Goal: Task Accomplishment & Management: Use online tool/utility

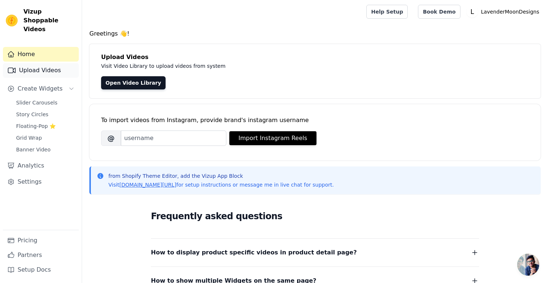
click at [46, 67] on link "Upload Videos" at bounding box center [41, 70] width 76 height 15
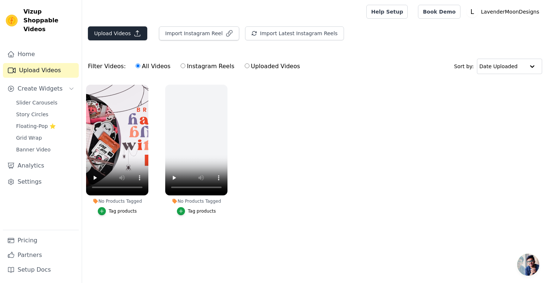
click at [128, 34] on button "Upload Videos" at bounding box center [117, 33] width 59 height 14
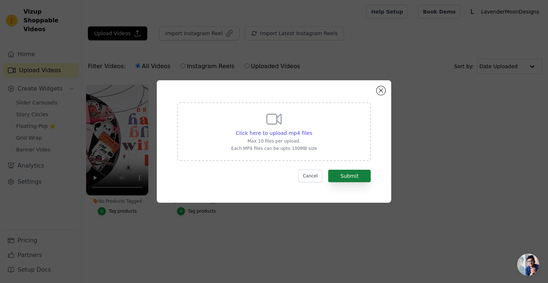
click at [358, 177] on button "Submit" at bounding box center [349, 176] width 42 height 12
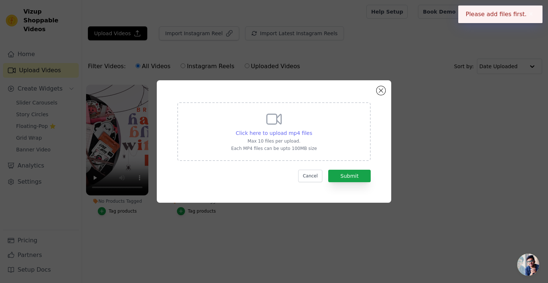
click at [283, 129] on div "Click here to upload mp4 files" at bounding box center [274, 132] width 77 height 7
click at [312, 129] on input "Click here to upload mp4 files Max 10 files per upload. Each MP4 files can be u…" at bounding box center [312, 129] width 0 height 0
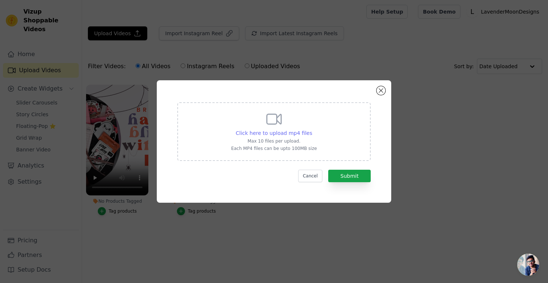
type input "C:\fakepath\Copy of Peachy Pink Banners-3.mp4"
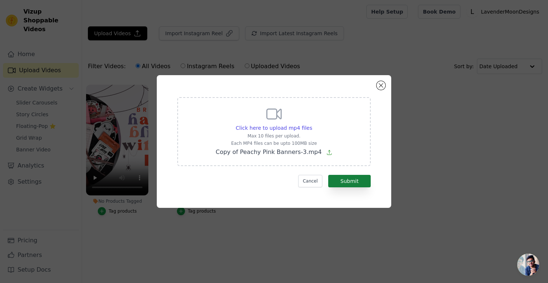
click at [356, 184] on button "Submit" at bounding box center [349, 181] width 42 height 12
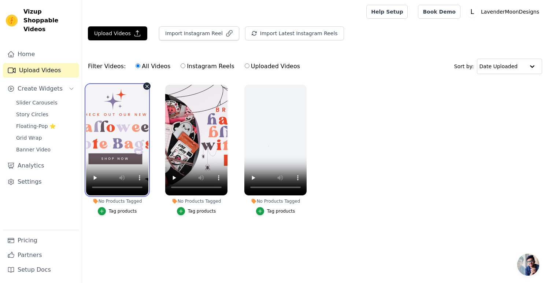
click at [128, 179] on video at bounding box center [117, 140] width 62 height 111
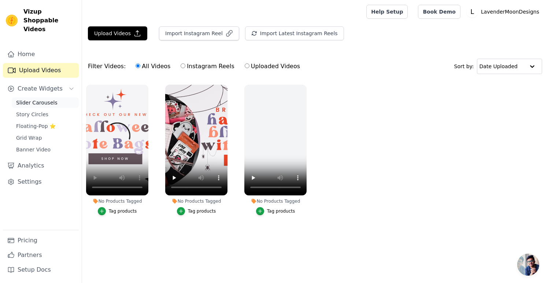
click at [33, 99] on span "Slider Carousels" at bounding box center [36, 102] width 41 height 7
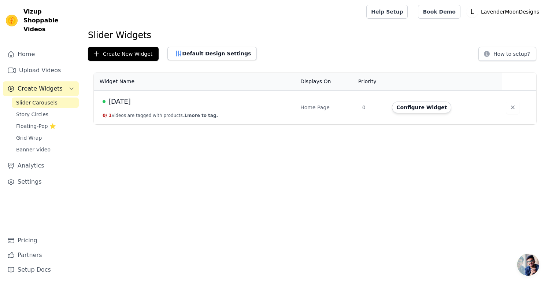
click at [126, 100] on span "Halloween" at bounding box center [119, 101] width 22 height 10
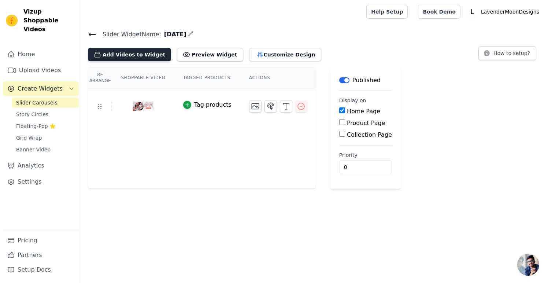
click at [149, 52] on button "Add Videos to Widget" at bounding box center [129, 54] width 83 height 13
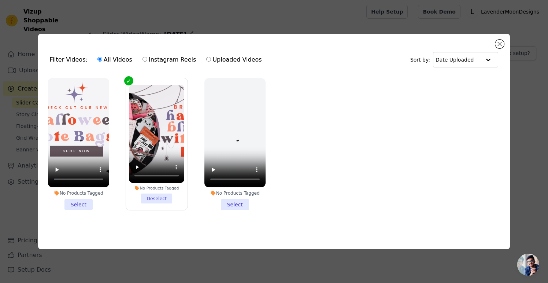
click at [82, 204] on li "No Products Tagged Select" at bounding box center [78, 144] width 61 height 132
click at [0, 0] on input "No Products Tagged Select" at bounding box center [0, 0] width 0 height 0
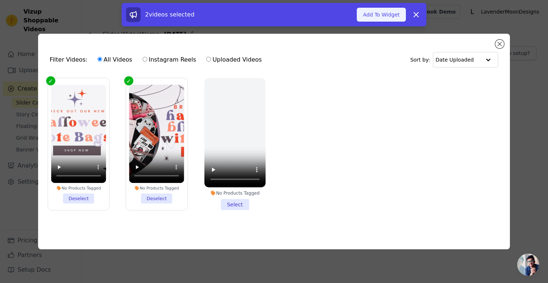
click at [379, 9] on button "Add To Widget" at bounding box center [381, 15] width 49 height 14
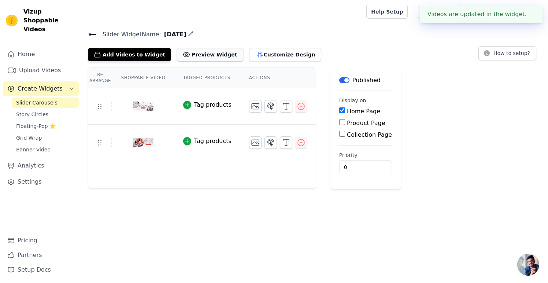
click at [199, 56] on button "Preview Widget" at bounding box center [210, 54] width 66 height 13
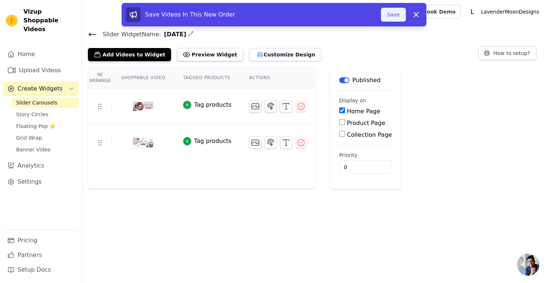
click at [392, 16] on button "Save" at bounding box center [393, 15] width 25 height 14
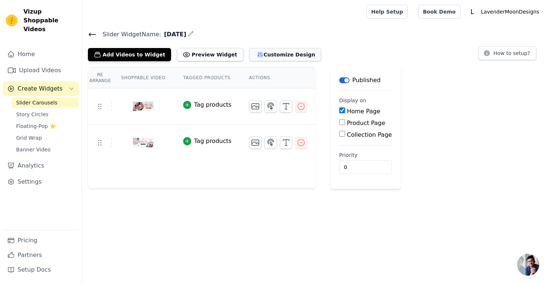
click at [269, 55] on button "Customize Design" at bounding box center [285, 54] width 72 height 13
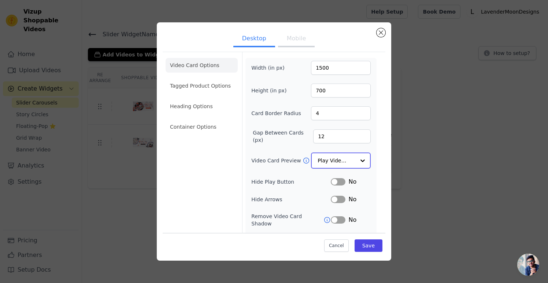
click at [362, 158] on div at bounding box center [362, 160] width 15 height 15
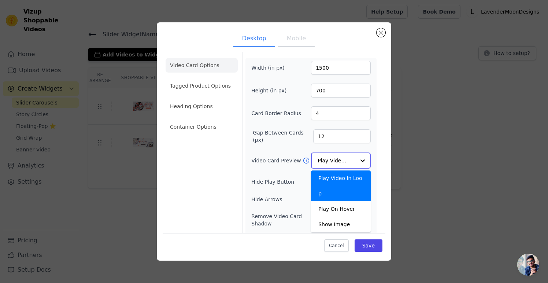
click at [356, 177] on div "Play Video In Loop" at bounding box center [341, 185] width 60 height 31
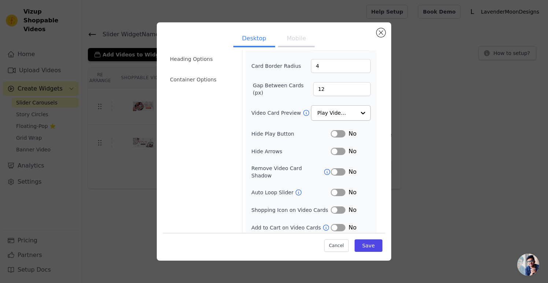
scroll to position [46, 0]
click at [297, 189] on icon at bounding box center [298, 192] width 7 height 7
click at [339, 189] on button "Label" at bounding box center [338, 192] width 15 height 7
click at [374, 247] on button "Save" at bounding box center [368, 245] width 28 height 12
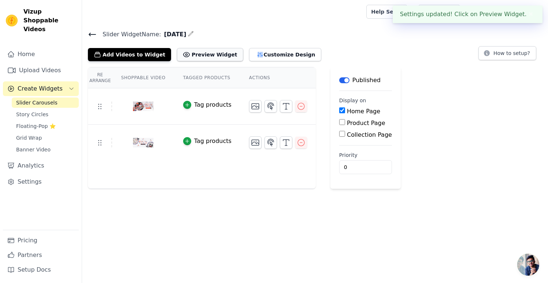
click at [208, 56] on button "Preview Widget" at bounding box center [210, 54] width 66 height 13
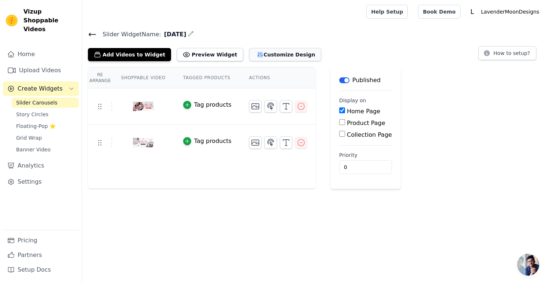
click at [266, 58] on button "Customize Design" at bounding box center [285, 54] width 72 height 13
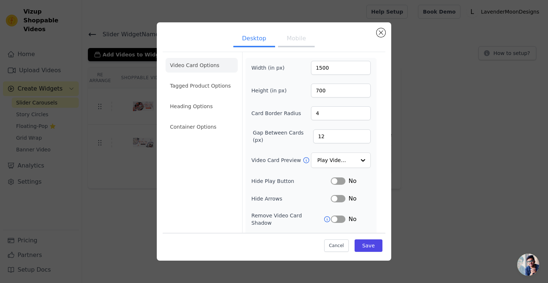
click at [291, 41] on button "Mobile" at bounding box center [296, 39] width 37 height 16
click at [257, 38] on button "Desktop" at bounding box center [254, 39] width 42 height 16
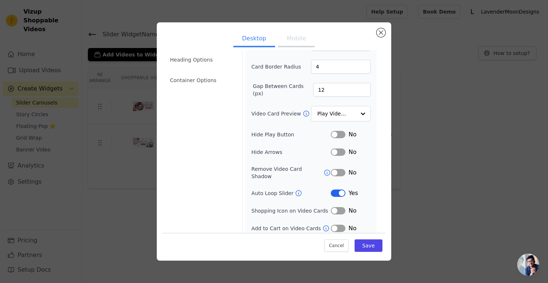
click at [339, 189] on button "Label" at bounding box center [338, 192] width 15 height 7
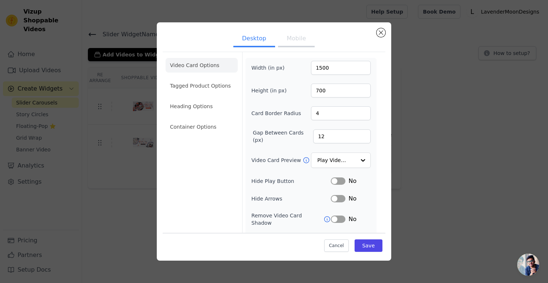
scroll to position [0, 0]
click at [369, 245] on button "Save" at bounding box center [368, 245] width 28 height 12
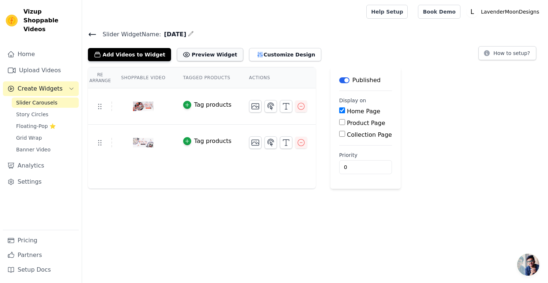
click at [208, 49] on button "Preview Widget" at bounding box center [210, 54] width 66 height 13
click at [270, 51] on button "Customize Design" at bounding box center [285, 54] width 72 height 13
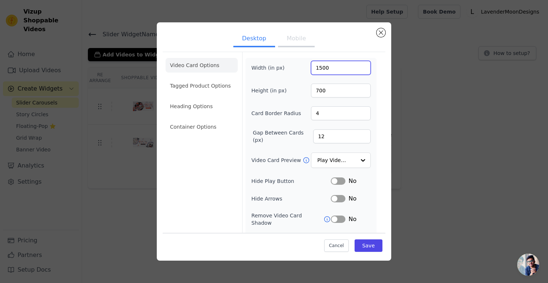
click at [337, 66] on input "1500" at bounding box center [341, 68] width 60 height 14
type input "1400"
click at [369, 245] on button "Save" at bounding box center [368, 245] width 28 height 12
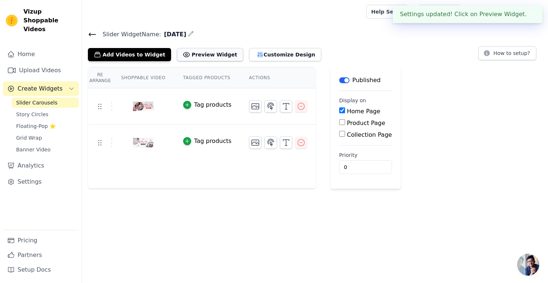
click at [206, 56] on button "Preview Widget" at bounding box center [210, 54] width 66 height 13
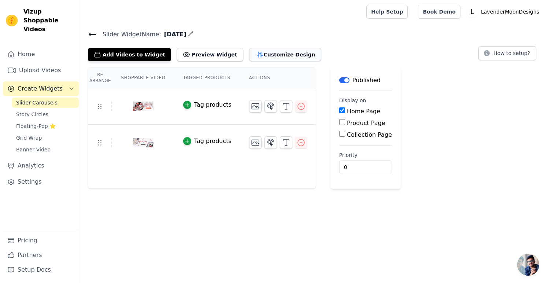
click at [281, 53] on button "Customize Design" at bounding box center [285, 54] width 72 height 13
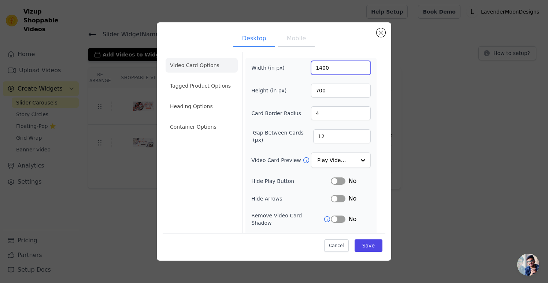
click at [331, 72] on input "1400" at bounding box center [341, 68] width 60 height 14
type input "1500"
click at [373, 246] on button "Save" at bounding box center [368, 245] width 28 height 12
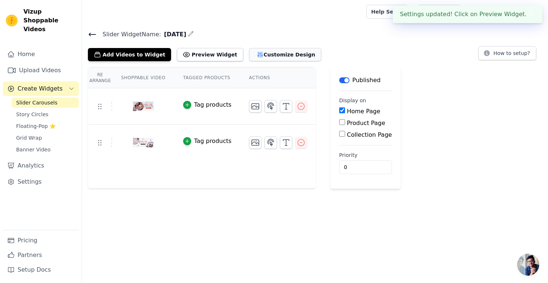
click at [279, 54] on button "Customize Design" at bounding box center [285, 54] width 72 height 13
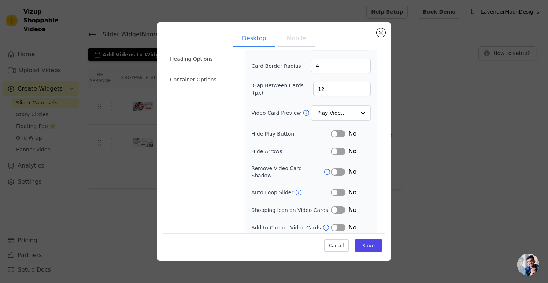
scroll to position [46, 0]
click at [296, 189] on icon at bounding box center [298, 192] width 7 height 7
click at [334, 189] on button "Label" at bounding box center [338, 192] width 15 height 7
click at [372, 245] on button "Save" at bounding box center [368, 245] width 28 height 12
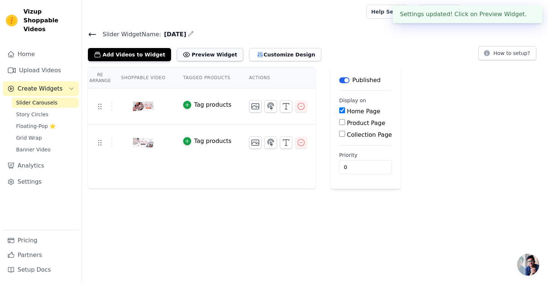
click at [201, 56] on button "Preview Widget" at bounding box center [210, 54] width 66 height 13
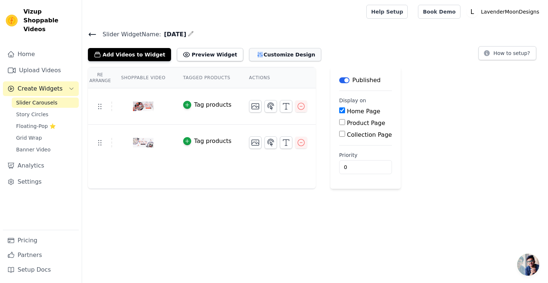
click at [279, 56] on button "Customize Design" at bounding box center [285, 54] width 72 height 13
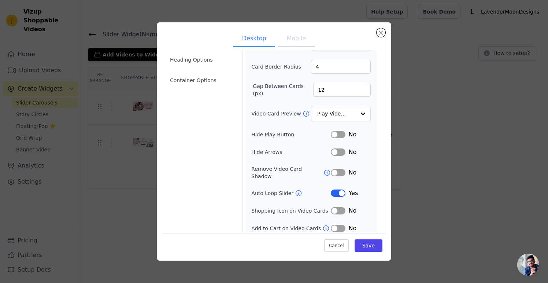
click at [342, 189] on button "Label" at bounding box center [338, 192] width 15 height 7
click at [340, 135] on button "Label" at bounding box center [338, 134] width 15 height 7
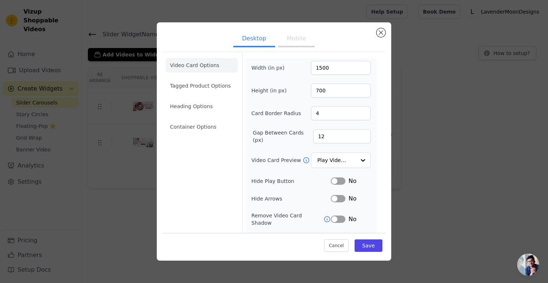
scroll to position [0, 0]
click at [327, 158] on input "Video Card Preview" at bounding box center [336, 160] width 38 height 15
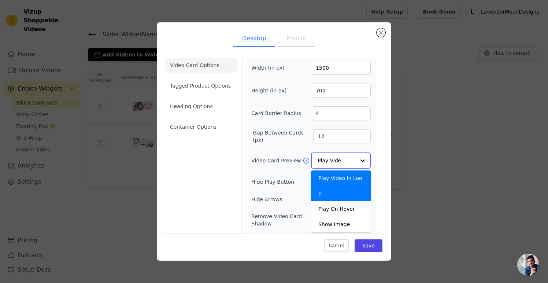
click at [327, 158] on input "Video Card Preview" at bounding box center [336, 160] width 38 height 15
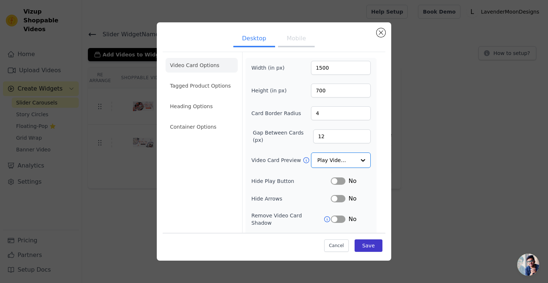
click at [371, 243] on button "Save" at bounding box center [368, 245] width 28 height 12
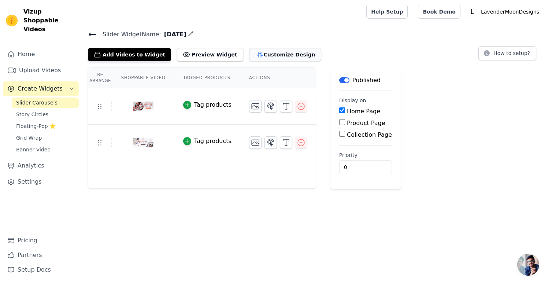
click at [260, 50] on button "Customize Design" at bounding box center [285, 54] width 72 height 13
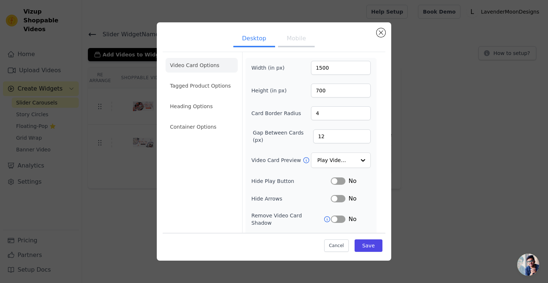
click at [296, 41] on button "Mobile" at bounding box center [296, 39] width 37 height 16
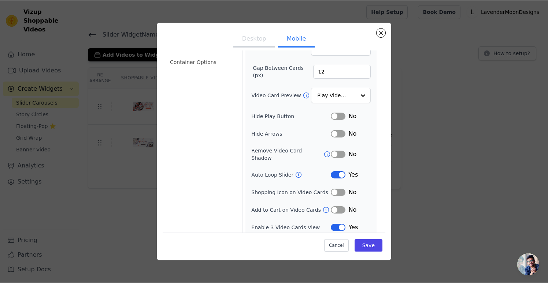
scroll to position [64, 0]
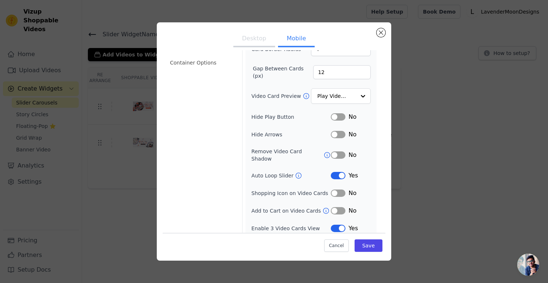
click at [338, 172] on button "Label" at bounding box center [338, 175] width 15 height 7
click at [370, 245] on button "Save" at bounding box center [368, 245] width 28 height 12
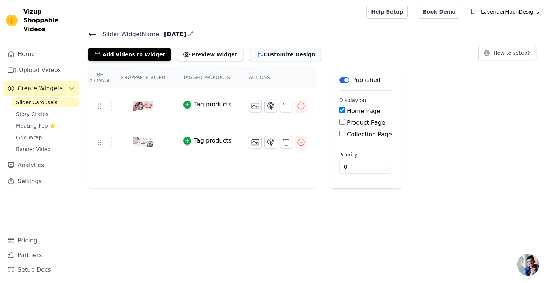
click at [277, 56] on button "Customize Design" at bounding box center [285, 54] width 72 height 13
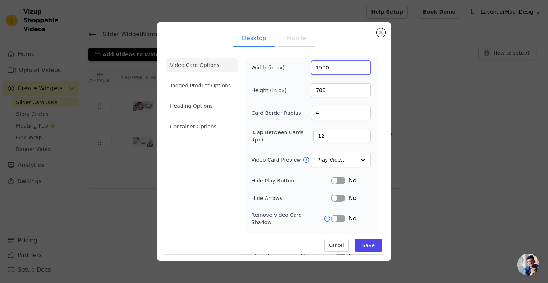
click at [338, 66] on input "1500" at bounding box center [341, 68] width 60 height 14
click at [298, 40] on button "Mobile" at bounding box center [296, 39] width 37 height 16
click at [334, 68] on input "1500" at bounding box center [341, 68] width 60 height 14
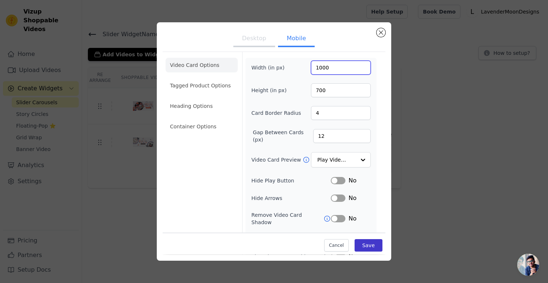
type input "1000"
click at [369, 245] on button "Save" at bounding box center [368, 246] width 28 height 12
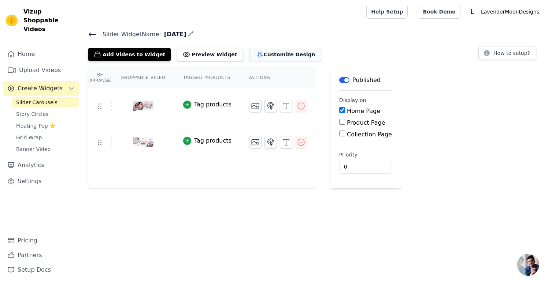
click at [257, 51] on button "Customize Design" at bounding box center [285, 54] width 72 height 13
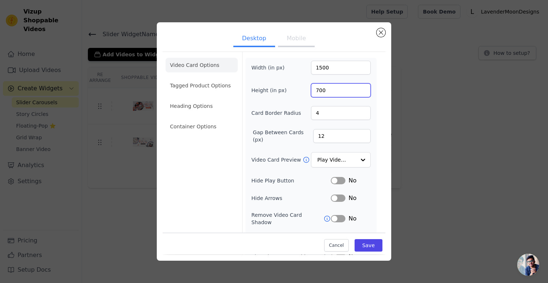
click at [340, 91] on input "700" at bounding box center [341, 90] width 60 height 14
click at [334, 68] on input "1500" at bounding box center [341, 68] width 60 height 14
type input "1"
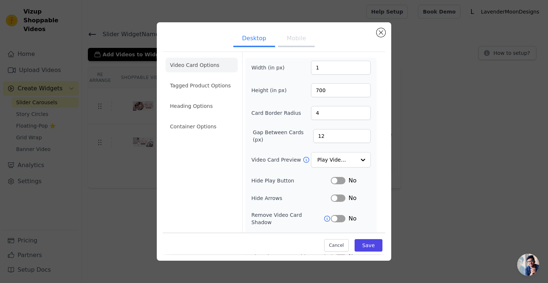
click at [292, 41] on button "Mobile" at bounding box center [296, 39] width 37 height 16
click at [331, 89] on input "700" at bounding box center [341, 90] width 60 height 14
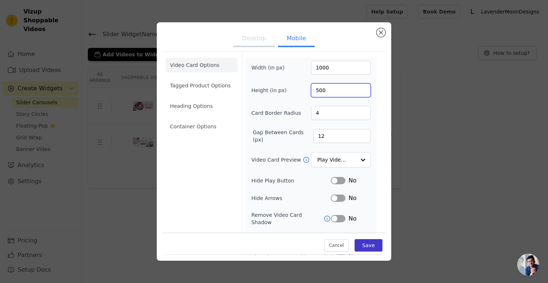
type input "500"
click at [372, 247] on button "Save" at bounding box center [368, 246] width 28 height 12
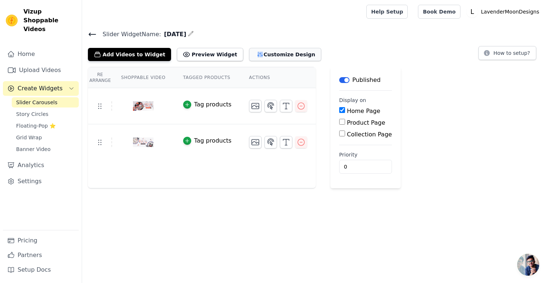
click at [290, 53] on button "Customize Design" at bounding box center [285, 54] width 72 height 13
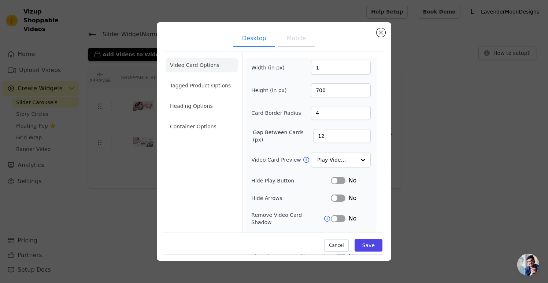
click at [292, 37] on button "Mobile" at bounding box center [296, 39] width 37 height 16
click at [335, 65] on input "1000" at bounding box center [341, 68] width 60 height 14
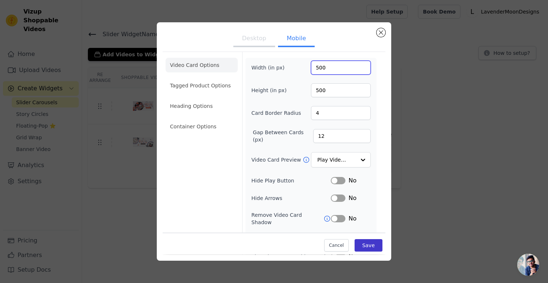
type input "500"
click at [368, 246] on button "Save" at bounding box center [368, 246] width 28 height 12
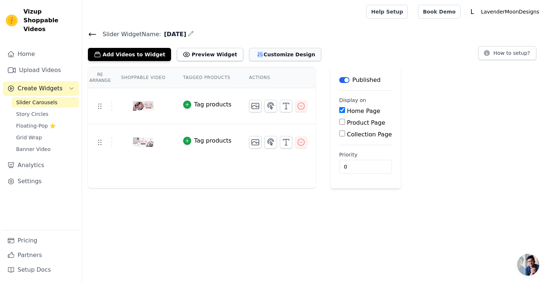
click at [273, 54] on button "Customize Design" at bounding box center [285, 54] width 72 height 13
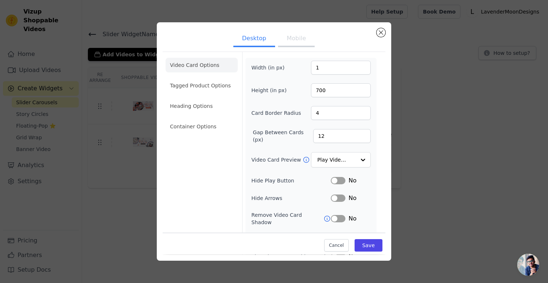
click at [302, 38] on button "Mobile" at bounding box center [296, 39] width 37 height 16
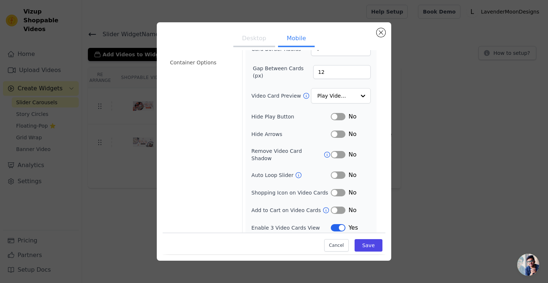
scroll to position [64, 0]
click at [340, 224] on div "Yes" at bounding box center [351, 228] width 40 height 9
click at [341, 225] on button "Label" at bounding box center [338, 228] width 15 height 7
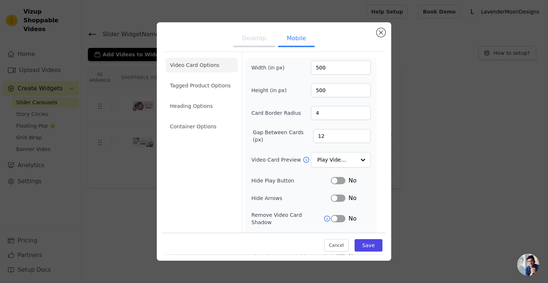
scroll to position [0, 0]
click at [333, 92] on input "500" at bounding box center [341, 90] width 60 height 14
type input "300"
click at [368, 249] on button "Save" at bounding box center [368, 246] width 28 height 12
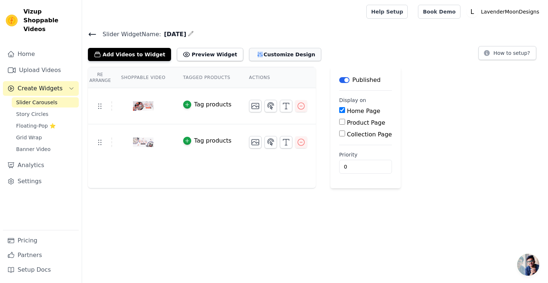
click at [280, 52] on button "Customize Design" at bounding box center [285, 54] width 72 height 13
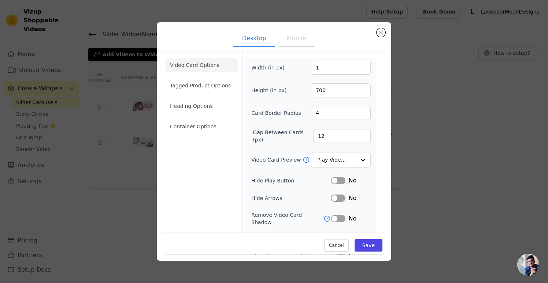
click at [294, 36] on button "Mobile" at bounding box center [296, 39] width 37 height 16
click at [257, 37] on button "Desktop" at bounding box center [254, 39] width 42 height 16
click at [334, 66] on input "1" at bounding box center [341, 68] width 60 height 14
type input "1500"
click at [371, 246] on button "Save" at bounding box center [368, 246] width 28 height 12
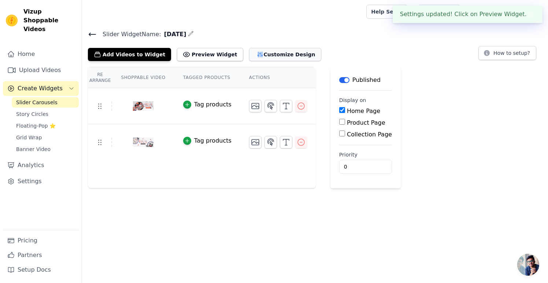
click at [271, 53] on button "Customize Design" at bounding box center [285, 54] width 72 height 13
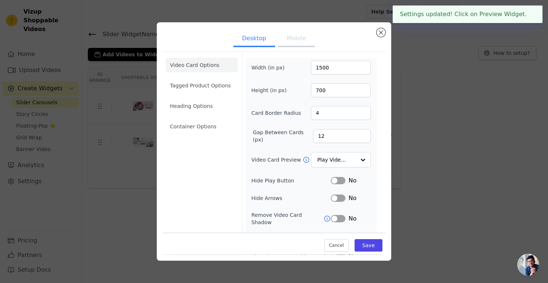
click at [296, 38] on button "Mobile" at bounding box center [296, 39] width 37 height 16
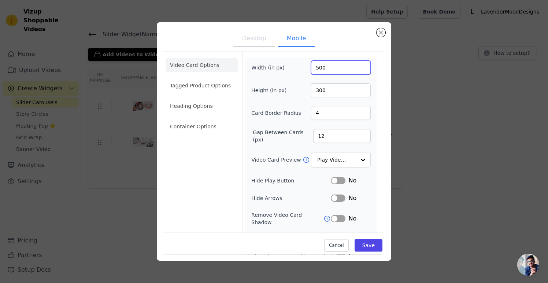
click at [350, 67] on input "500" at bounding box center [341, 68] width 60 height 14
type input "400"
click at [371, 244] on button "Save" at bounding box center [368, 246] width 28 height 12
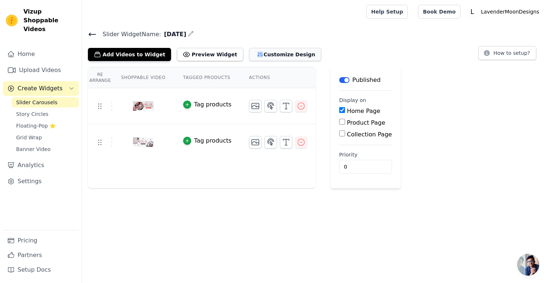
click at [256, 58] on button "Customize Design" at bounding box center [285, 54] width 72 height 13
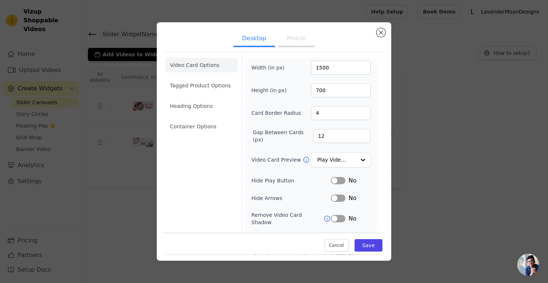
click at [299, 43] on button "Mobile" at bounding box center [296, 39] width 37 height 16
click at [335, 69] on input "400" at bounding box center [341, 68] width 60 height 14
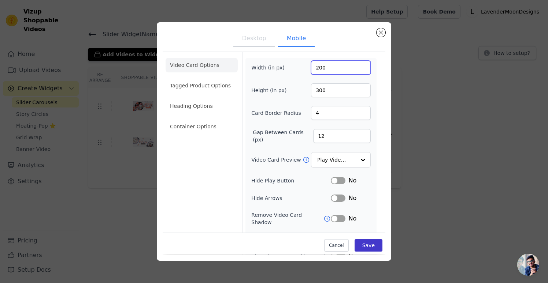
type input "200"
click at [363, 245] on button "Save" at bounding box center [368, 246] width 28 height 12
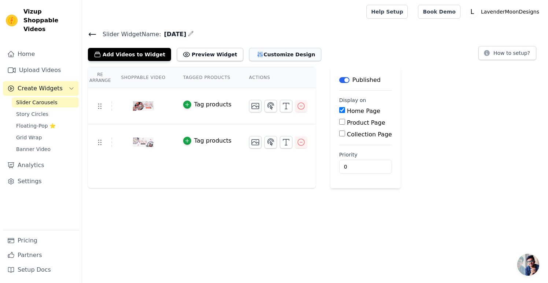
click at [276, 55] on button "Customize Design" at bounding box center [285, 54] width 72 height 13
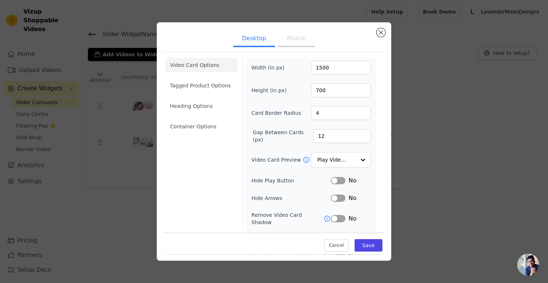
click at [302, 41] on button "Mobile" at bounding box center [296, 39] width 37 height 16
click at [335, 75] on input "200" at bounding box center [341, 68] width 60 height 14
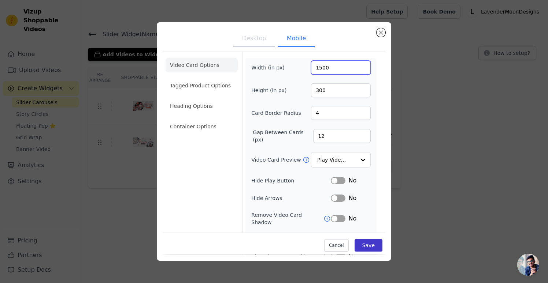
type input "1500"
click at [376, 242] on button "Save" at bounding box center [368, 246] width 28 height 12
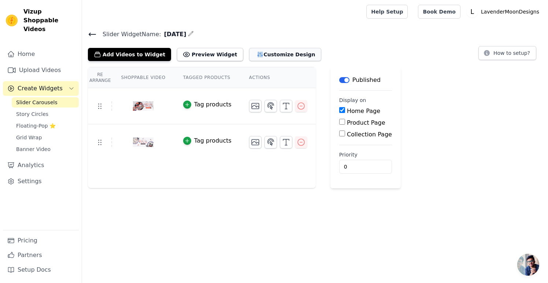
click at [291, 49] on button "Customize Design" at bounding box center [285, 54] width 72 height 13
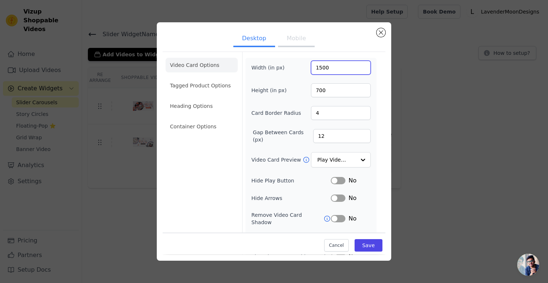
click at [345, 68] on input "1500" at bounding box center [341, 68] width 60 height 14
type input "1500"
click at [305, 31] on button "Mobile" at bounding box center [296, 39] width 37 height 16
click at [338, 64] on input "1500" at bounding box center [341, 68] width 60 height 14
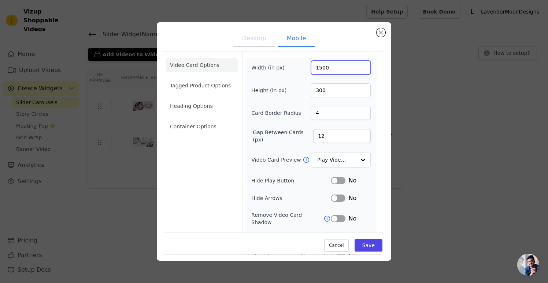
click at [338, 64] on input "1500" at bounding box center [341, 68] width 60 height 14
type input "1200"
click at [373, 244] on button "Save" at bounding box center [368, 246] width 28 height 12
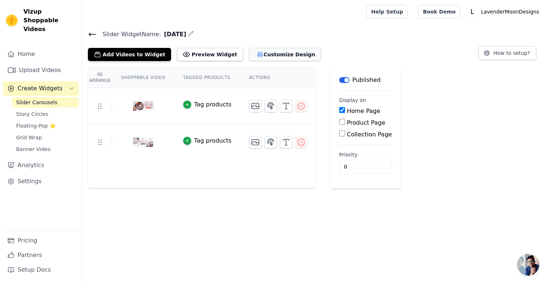
click at [279, 55] on button "Customize Design" at bounding box center [285, 54] width 72 height 13
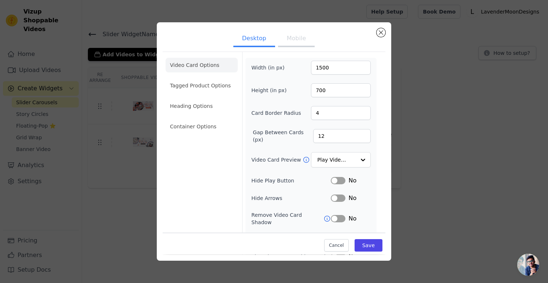
click at [299, 35] on button "Mobile" at bounding box center [296, 39] width 37 height 16
click at [335, 66] on input "1200" at bounding box center [341, 68] width 60 height 14
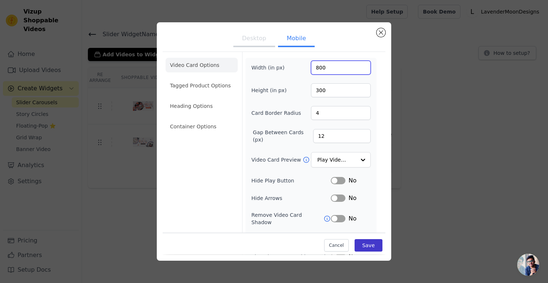
type input "800"
click at [372, 243] on button "Save" at bounding box center [368, 246] width 28 height 12
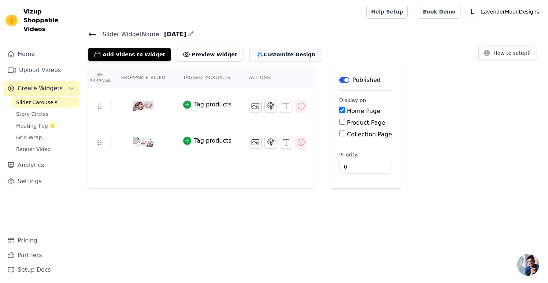
click at [278, 55] on button "Customize Design" at bounding box center [285, 54] width 72 height 13
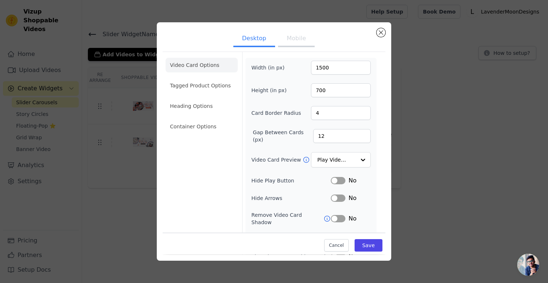
click at [301, 36] on button "Mobile" at bounding box center [296, 39] width 37 height 16
click at [331, 68] on input "800" at bounding box center [341, 68] width 60 height 14
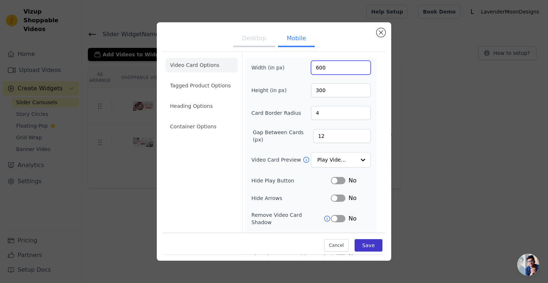
type input "600"
click at [373, 243] on button "Save" at bounding box center [368, 246] width 28 height 12
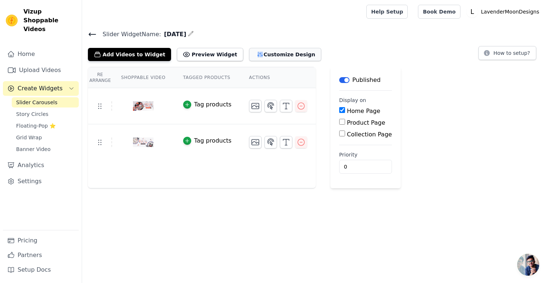
click at [284, 58] on button "Customize Design" at bounding box center [285, 54] width 72 height 13
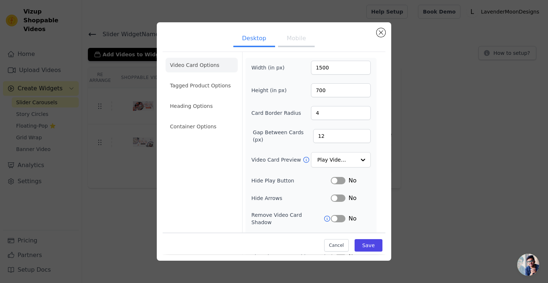
click at [303, 41] on button "Mobile" at bounding box center [296, 39] width 37 height 16
click at [339, 71] on input "600" at bounding box center [341, 68] width 60 height 14
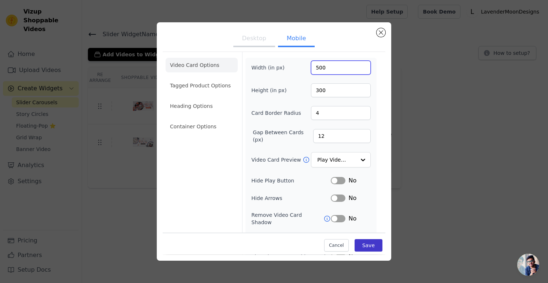
type input "500"
click at [369, 250] on button "Save" at bounding box center [368, 246] width 28 height 12
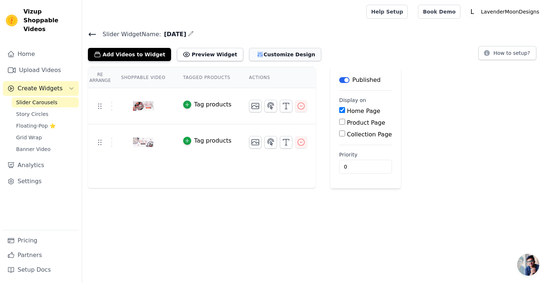
click at [277, 54] on button "Customize Design" at bounding box center [285, 54] width 72 height 13
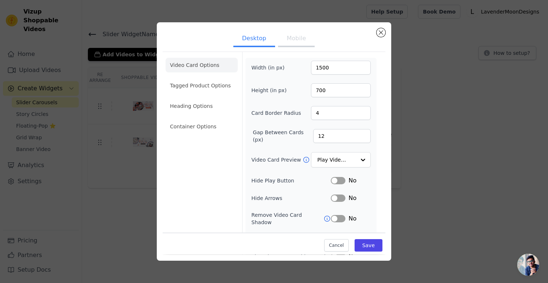
click at [294, 35] on button "Mobile" at bounding box center [296, 39] width 37 height 16
click at [332, 66] on input "500" at bounding box center [341, 68] width 60 height 14
type input "400"
click at [339, 92] on input "300" at bounding box center [341, 90] width 60 height 14
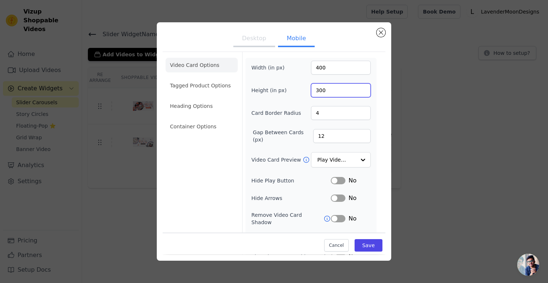
click at [339, 92] on input "300" at bounding box center [341, 90] width 60 height 14
type input "160"
type input "200"
click at [372, 247] on button "Save" at bounding box center [368, 246] width 28 height 12
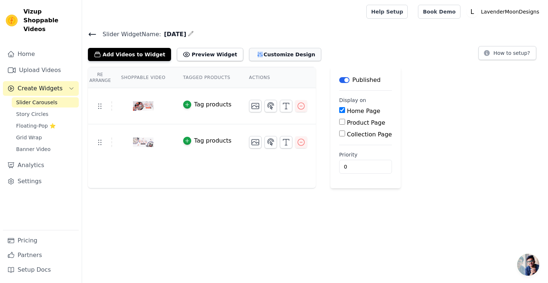
click at [291, 52] on button "Customize Design" at bounding box center [285, 54] width 72 height 13
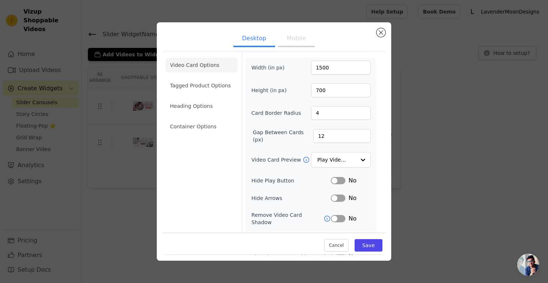
click at [293, 41] on button "Mobile" at bounding box center [296, 39] width 37 height 16
click at [329, 67] on input "400" at bounding box center [341, 68] width 60 height 14
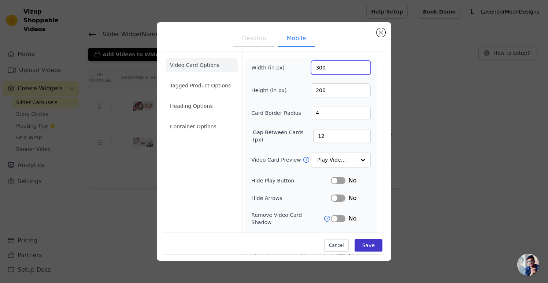
type input "300"
click at [372, 247] on button "Save" at bounding box center [368, 246] width 28 height 12
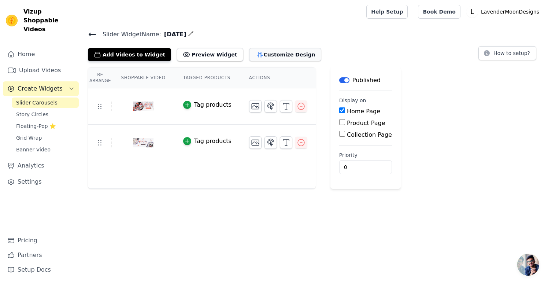
click at [276, 51] on button "Customize Design" at bounding box center [285, 54] width 72 height 13
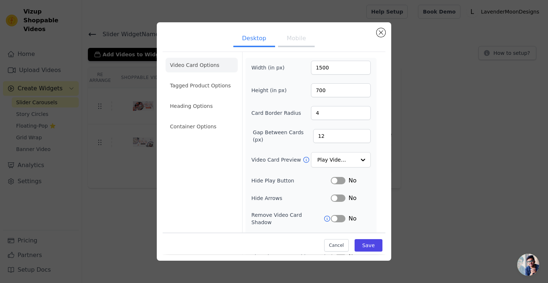
click at [300, 40] on button "Mobile" at bounding box center [296, 39] width 37 height 16
click at [331, 67] on input "300" at bounding box center [341, 68] width 60 height 14
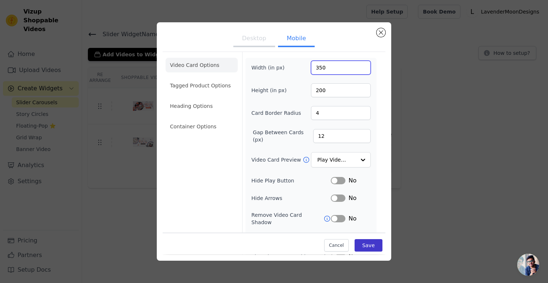
type input "350"
click at [360, 248] on button "Save" at bounding box center [368, 246] width 28 height 12
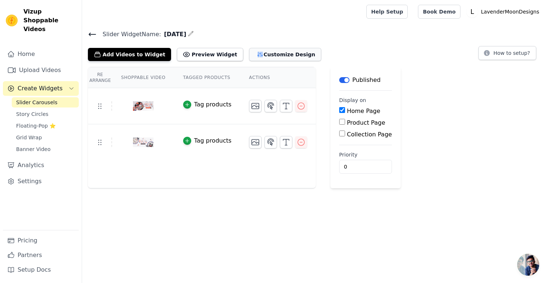
click at [280, 56] on button "Customize Design" at bounding box center [285, 54] width 72 height 13
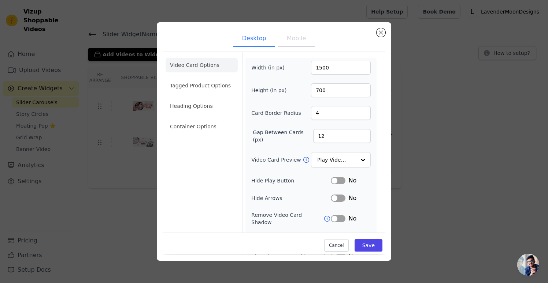
click at [293, 35] on button "Mobile" at bounding box center [296, 39] width 37 height 16
click at [330, 70] on input "350" at bounding box center [341, 68] width 60 height 14
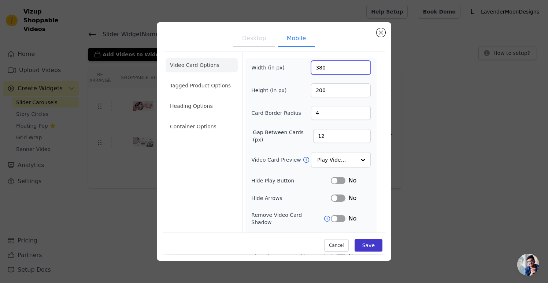
type input "380"
click at [367, 243] on button "Save" at bounding box center [368, 246] width 28 height 12
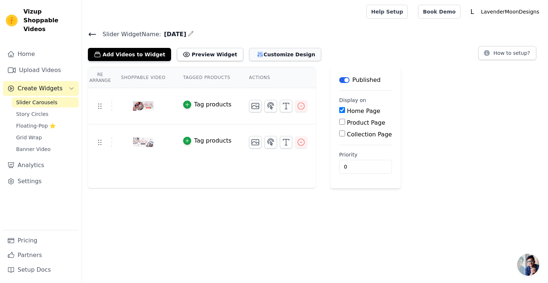
click at [284, 56] on button "Customize Design" at bounding box center [285, 54] width 72 height 13
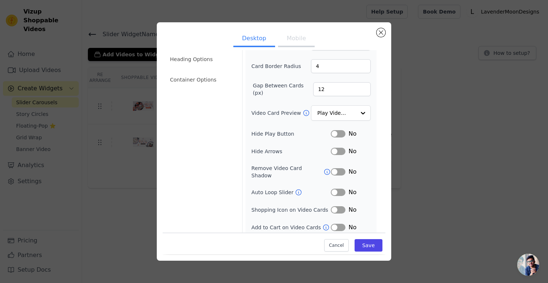
scroll to position [46, 0]
click at [335, 152] on button "Label" at bounding box center [338, 152] width 15 height 7
click at [369, 244] on button "Save" at bounding box center [368, 246] width 28 height 12
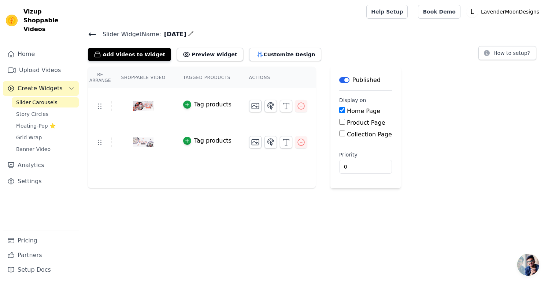
click at [258, 46] on div "Add Videos to Widget Preview Widget Customize Design" at bounding box center [207, 53] width 239 height 16
click at [258, 52] on button "Customize Design" at bounding box center [285, 54] width 72 height 13
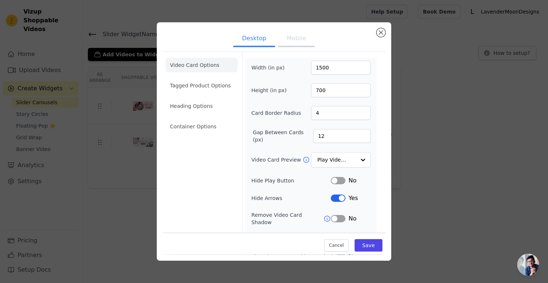
click at [341, 197] on button "Label" at bounding box center [338, 198] width 15 height 7
click at [298, 41] on button "Mobile" at bounding box center [296, 39] width 37 height 16
click at [336, 198] on button "Label" at bounding box center [338, 198] width 15 height 7
click at [367, 247] on button "Save" at bounding box center [368, 246] width 28 height 12
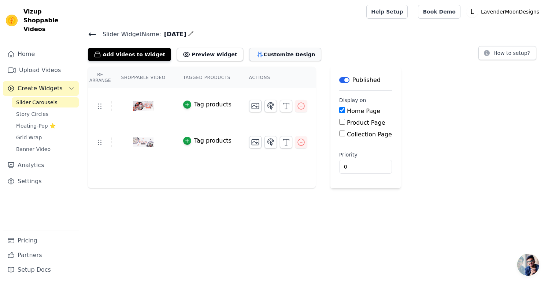
click at [282, 58] on button "Customize Design" at bounding box center [285, 54] width 72 height 13
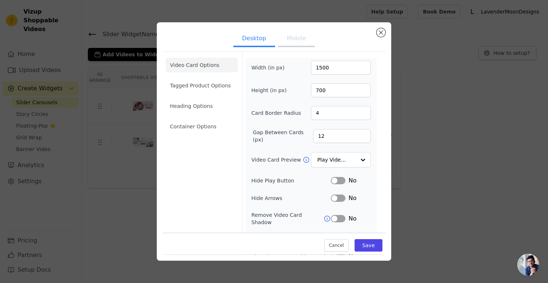
click at [302, 45] on button "Mobile" at bounding box center [296, 39] width 37 height 16
click at [338, 68] on input "380" at bounding box center [341, 68] width 60 height 14
type input "390"
click at [343, 89] on input "200" at bounding box center [341, 90] width 60 height 14
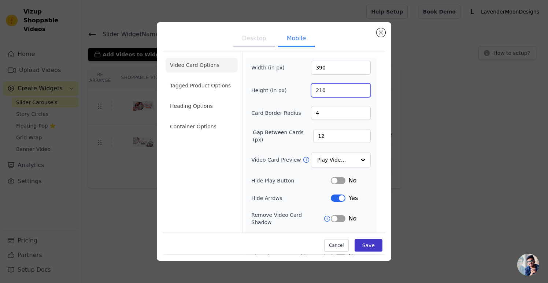
type input "210"
click at [369, 245] on button "Save" at bounding box center [368, 246] width 28 height 12
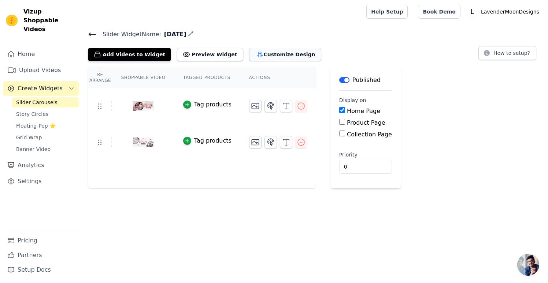
click at [283, 52] on button "Customize Design" at bounding box center [285, 54] width 72 height 13
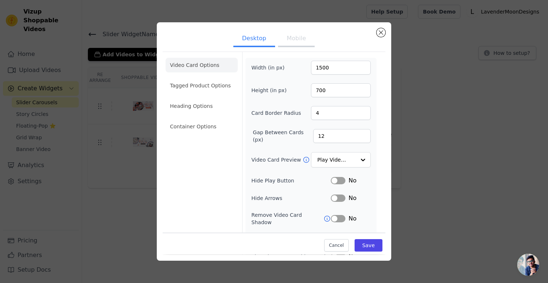
click at [288, 40] on button "Mobile" at bounding box center [296, 39] width 37 height 16
click at [333, 71] on input "390" at bounding box center [341, 68] width 60 height 14
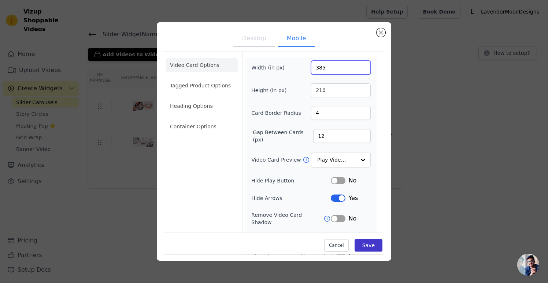
type input "385"
click at [363, 244] on button "Save" at bounding box center [368, 246] width 28 height 12
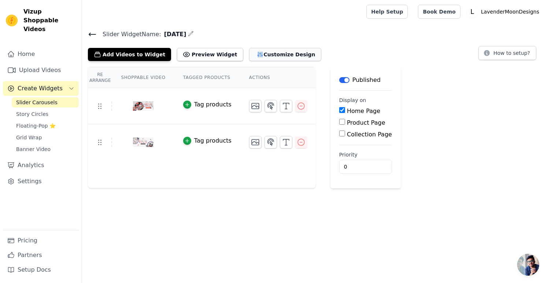
click at [291, 55] on button "Customize Design" at bounding box center [285, 54] width 72 height 13
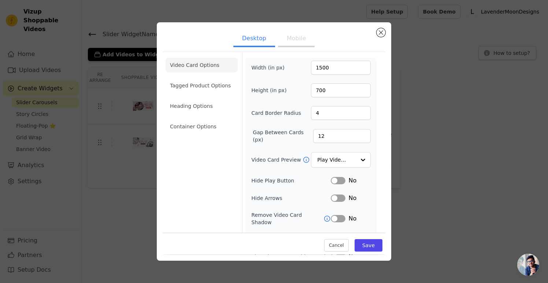
click at [295, 37] on button "Mobile" at bounding box center [296, 39] width 37 height 16
click at [341, 94] on input "210" at bounding box center [341, 90] width 60 height 14
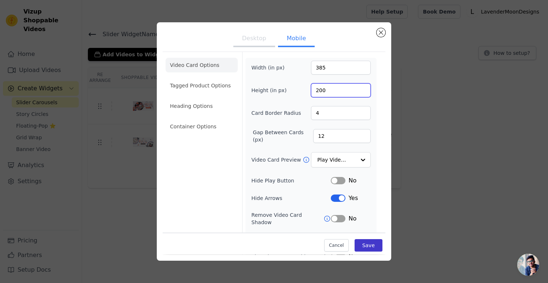
type input "200"
click at [364, 246] on button "Save" at bounding box center [368, 246] width 28 height 12
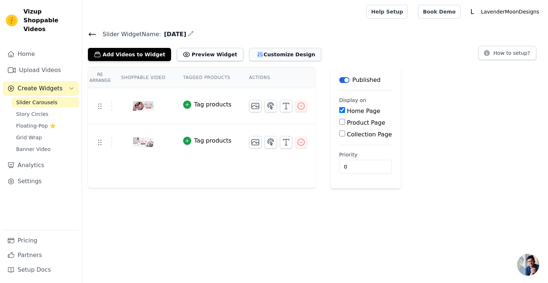
click at [283, 51] on button "Customize Design" at bounding box center [285, 54] width 72 height 13
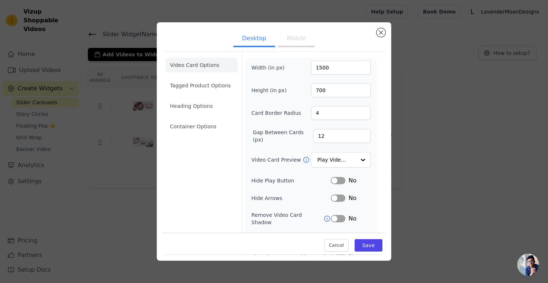
click at [292, 40] on button "Mobile" at bounding box center [296, 39] width 37 height 16
click at [335, 69] on input "385" at bounding box center [341, 68] width 60 height 14
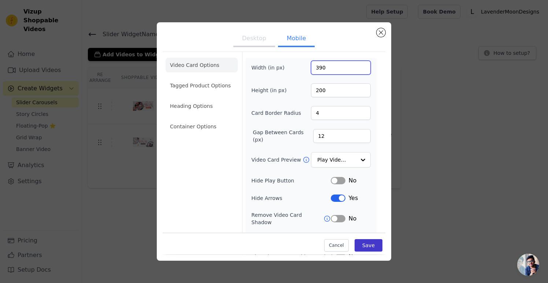
type input "390"
click at [371, 247] on button "Save" at bounding box center [368, 246] width 28 height 12
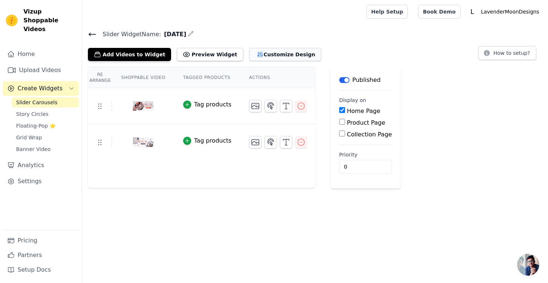
click at [292, 57] on button "Customize Design" at bounding box center [285, 54] width 72 height 13
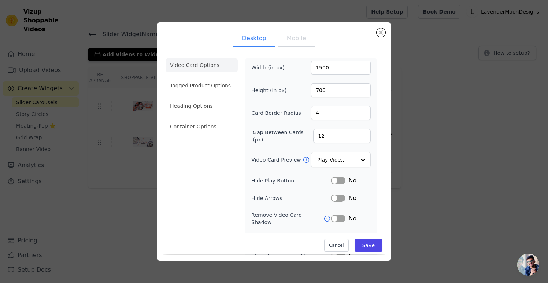
click at [300, 42] on button "Mobile" at bounding box center [296, 39] width 37 height 16
click at [342, 71] on input "390" at bounding box center [341, 68] width 60 height 14
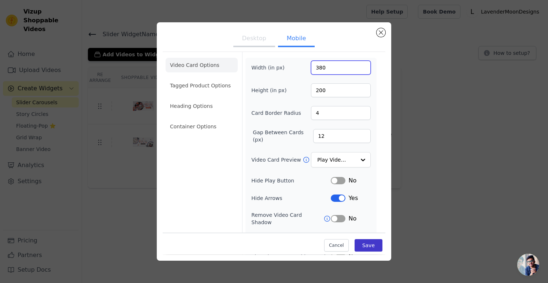
type input "380"
click at [372, 247] on button "Save" at bounding box center [368, 246] width 28 height 12
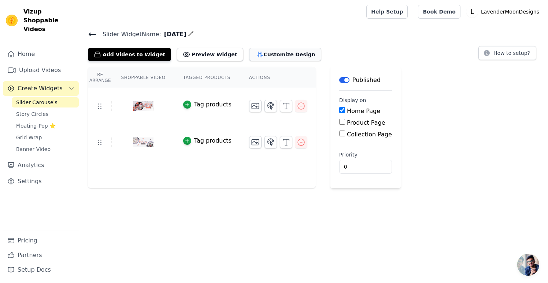
click at [269, 52] on button "Customize Design" at bounding box center [285, 54] width 72 height 13
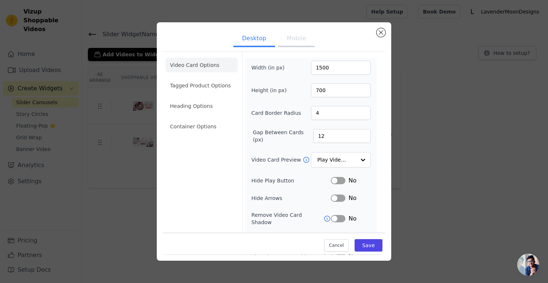
click at [293, 34] on button "Mobile" at bounding box center [296, 39] width 37 height 16
click at [339, 67] on input "380" at bounding box center [341, 68] width 60 height 14
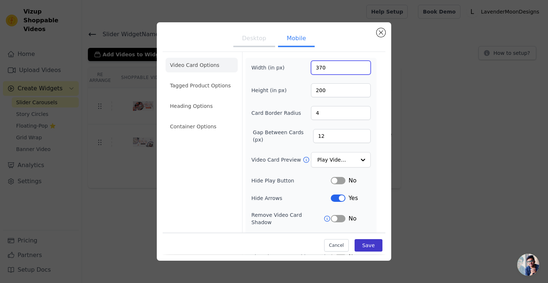
type input "370"
click at [375, 248] on button "Save" at bounding box center [368, 246] width 28 height 12
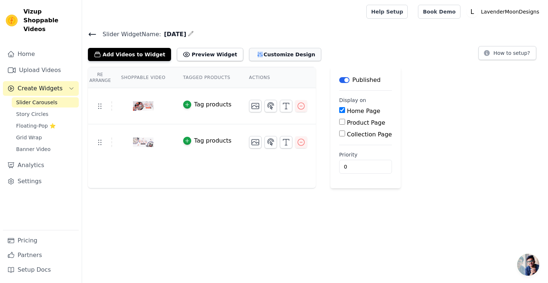
click at [285, 53] on button "Customize Design" at bounding box center [285, 54] width 72 height 13
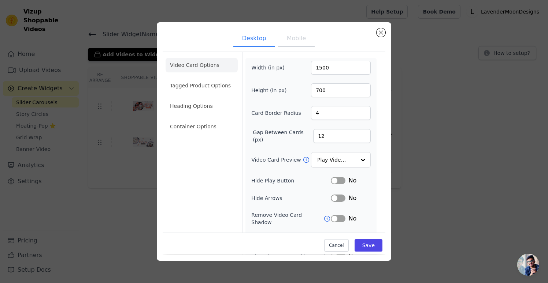
click at [288, 36] on button "Mobile" at bounding box center [296, 39] width 37 height 16
click at [332, 67] on input "370" at bounding box center [341, 68] width 60 height 14
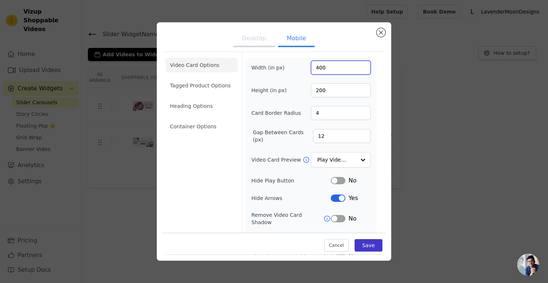
type input "400"
click at [366, 241] on button "Save" at bounding box center [368, 246] width 28 height 12
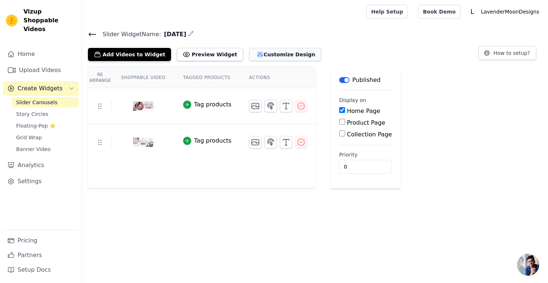
click at [286, 56] on button "Customize Design" at bounding box center [285, 54] width 72 height 13
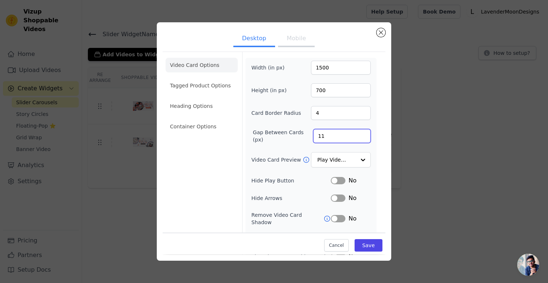
click at [361, 137] on input "11" at bounding box center [341, 136] width 57 height 14
click at [360, 138] on input "11" at bounding box center [341, 136] width 57 height 14
type input "12"
click at [303, 35] on button "Mobile" at bounding box center [296, 39] width 37 height 16
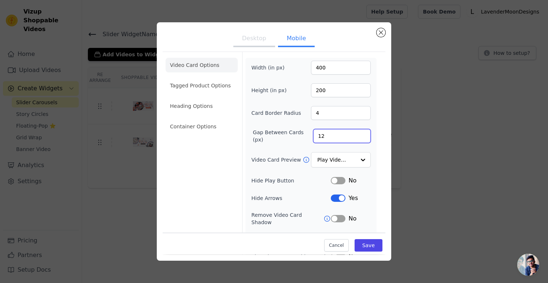
click at [329, 138] on input "12" at bounding box center [341, 136] width 57 height 14
type input "10"
click at [366, 240] on button "Save" at bounding box center [368, 246] width 28 height 12
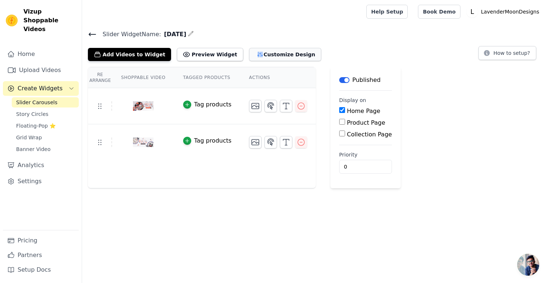
click at [289, 57] on button "Customize Design" at bounding box center [285, 54] width 72 height 13
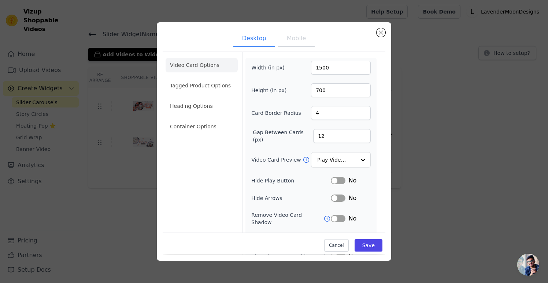
click at [299, 41] on button "Mobile" at bounding box center [296, 39] width 37 height 16
click at [337, 70] on input "400" at bounding box center [341, 68] width 60 height 14
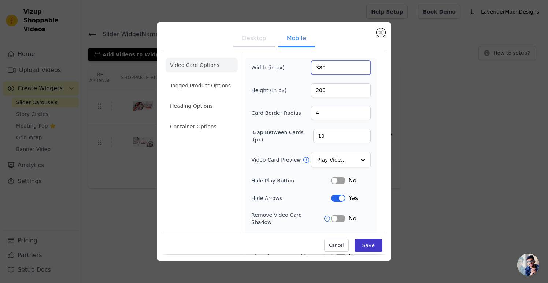
type input "380"
click at [370, 246] on button "Save" at bounding box center [368, 246] width 28 height 12
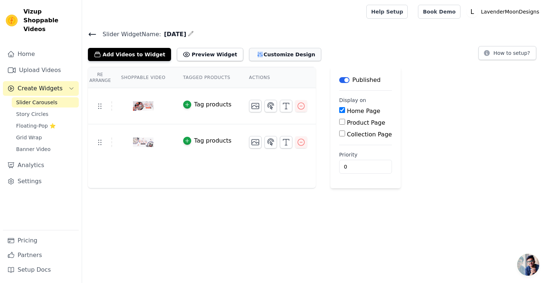
click at [285, 58] on button "Customize Design" at bounding box center [285, 54] width 72 height 13
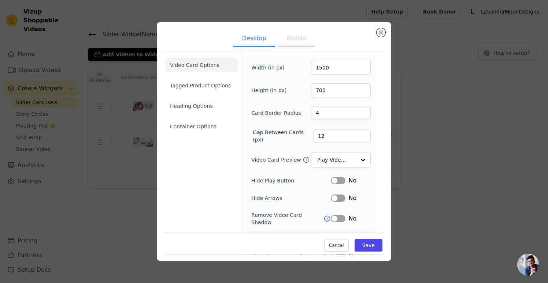
click at [301, 40] on button "Mobile" at bounding box center [296, 39] width 37 height 16
click at [339, 67] on input "380" at bounding box center [341, 68] width 60 height 14
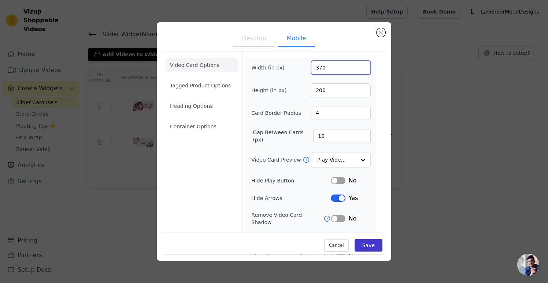
type input "370"
click at [371, 249] on button "Save" at bounding box center [368, 246] width 28 height 12
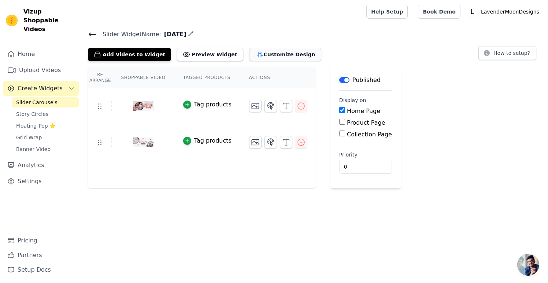
click at [275, 56] on button "Customize Design" at bounding box center [285, 54] width 72 height 13
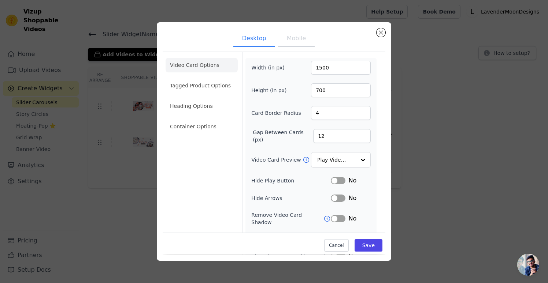
click at [302, 47] on button "Mobile" at bounding box center [296, 39] width 37 height 16
click at [340, 68] on input "370" at bounding box center [341, 68] width 60 height 14
type input "380"
click at [356, 114] on input "4" at bounding box center [341, 113] width 60 height 14
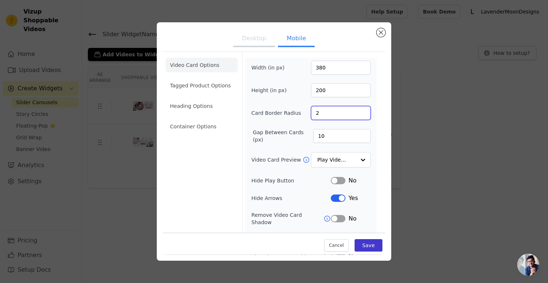
type input "2"
click at [369, 246] on button "Save" at bounding box center [368, 246] width 28 height 12
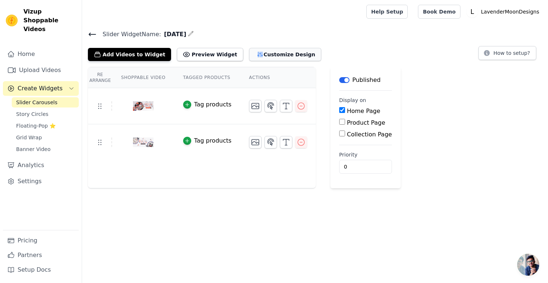
click at [280, 53] on button "Customize Design" at bounding box center [285, 54] width 72 height 13
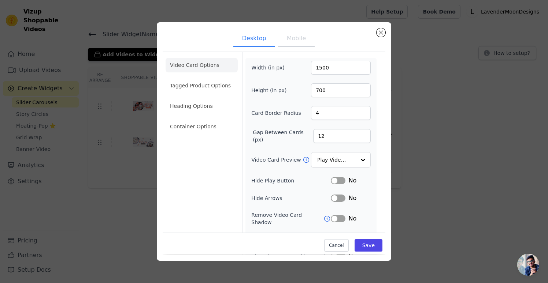
click at [298, 37] on button "Mobile" at bounding box center [296, 39] width 37 height 16
click at [356, 110] on input "2" at bounding box center [341, 113] width 60 height 14
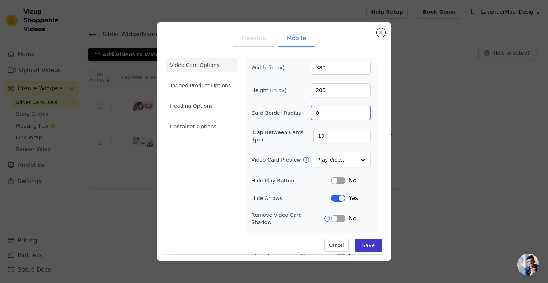
type input "0"
click at [370, 246] on button "Save" at bounding box center [368, 246] width 28 height 12
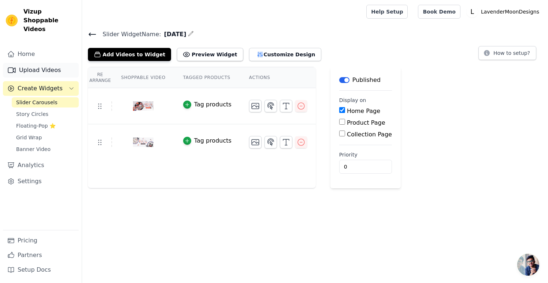
click at [60, 63] on link "Upload Videos" at bounding box center [41, 70] width 76 height 15
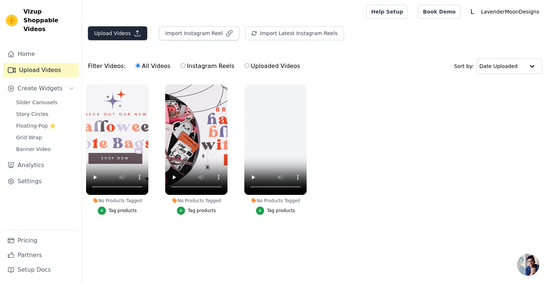
click at [117, 33] on button "Upload Videos" at bounding box center [117, 33] width 59 height 14
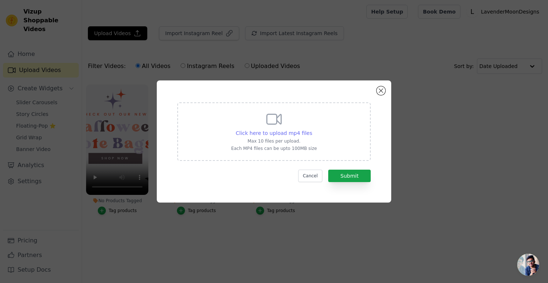
click at [277, 133] on span "Click here to upload mp4 files" at bounding box center [274, 133] width 77 height 6
click at [312, 130] on input "Click here to upload mp4 files Max 10 files per upload. Each MP4 files can be u…" at bounding box center [312, 129] width 0 height 0
type input "C:\fakepath\Copy of Peachy Pink Banners-4.mp4"
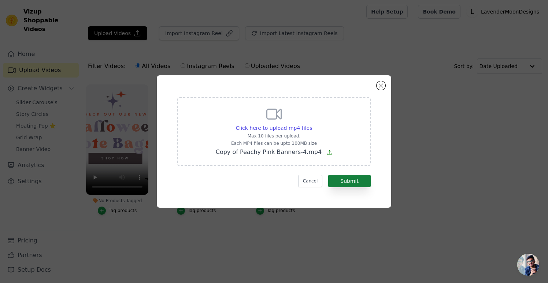
click at [364, 186] on button "Submit" at bounding box center [349, 181] width 42 height 12
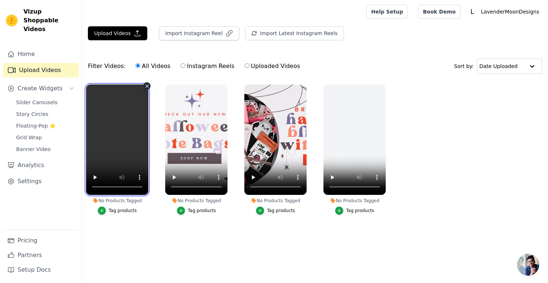
click at [122, 180] on video at bounding box center [117, 140] width 62 height 111
click at [122, 165] on video at bounding box center [117, 140] width 62 height 111
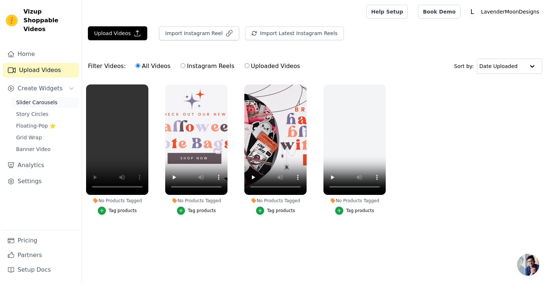
click at [43, 99] on span "Slider Carousels" at bounding box center [36, 102] width 41 height 7
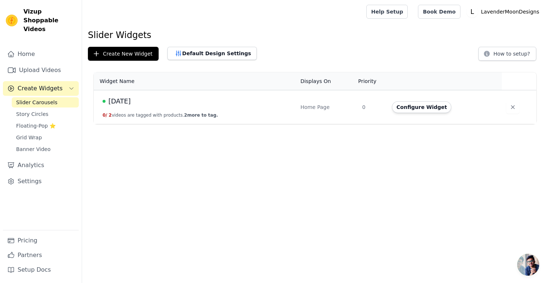
click at [124, 102] on span "[DATE]" at bounding box center [119, 101] width 22 height 10
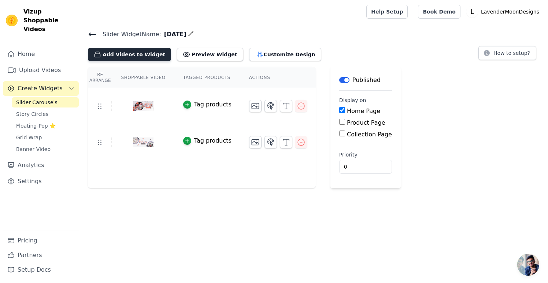
click at [145, 55] on button "Add Videos to Widget" at bounding box center [129, 54] width 83 height 13
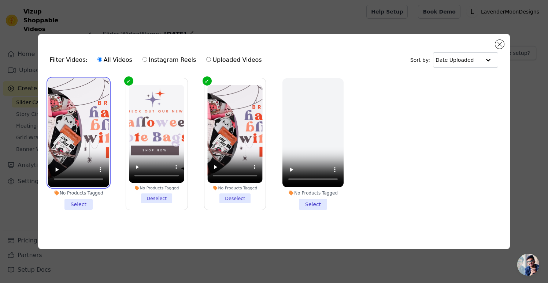
click at [99, 167] on video at bounding box center [78, 132] width 61 height 109
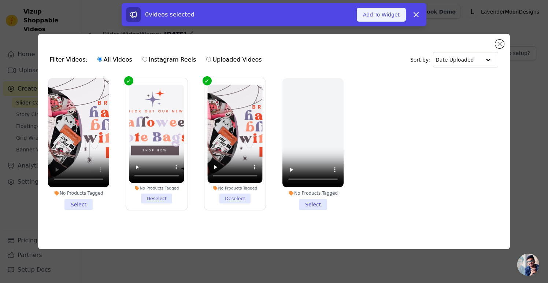
click at [391, 16] on button "Add To Widget" at bounding box center [381, 15] width 49 height 14
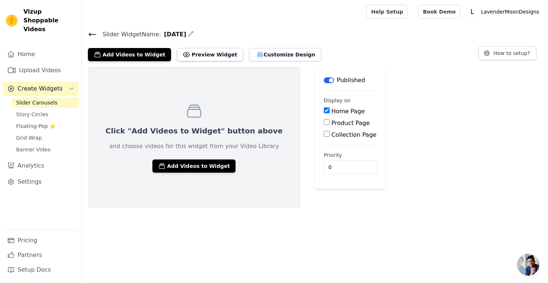
click at [54, 99] on span "Slider Carousels" at bounding box center [36, 102] width 41 height 7
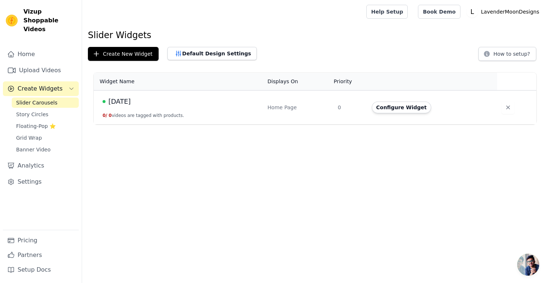
click at [131, 102] on span "[DATE]" at bounding box center [119, 101] width 22 height 10
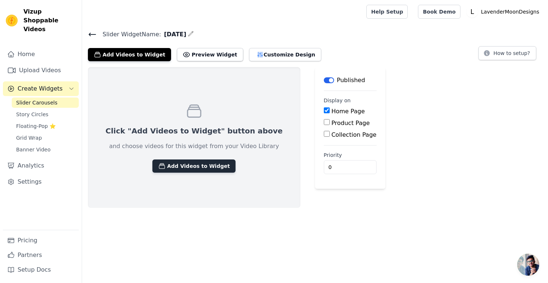
click at [194, 161] on button "Add Videos to Widget" at bounding box center [193, 165] width 83 height 13
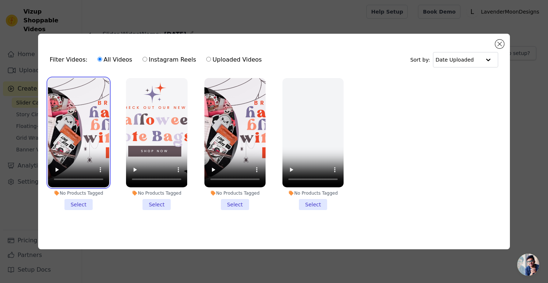
click at [70, 170] on video at bounding box center [78, 132] width 61 height 109
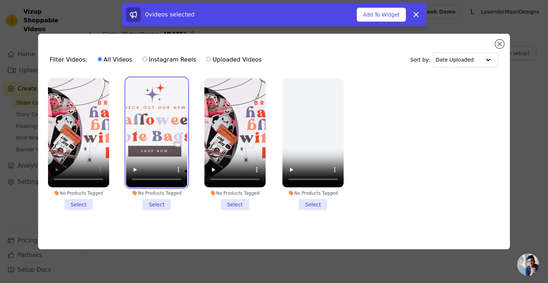
click at [171, 177] on video at bounding box center [156, 132] width 61 height 109
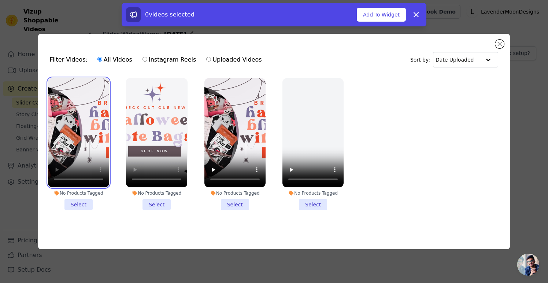
click at [98, 159] on video at bounding box center [78, 132] width 61 height 109
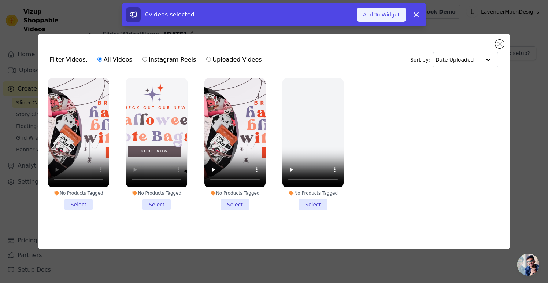
click at [383, 12] on button "Add To Widget" at bounding box center [381, 15] width 49 height 14
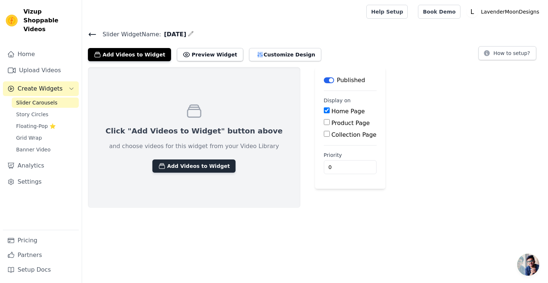
click at [180, 169] on button "Add Videos to Widget" at bounding box center [193, 165] width 83 height 13
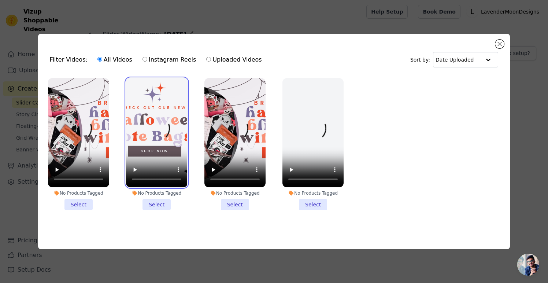
click at [182, 162] on video at bounding box center [156, 132] width 61 height 109
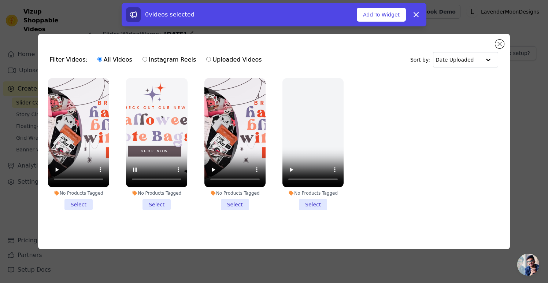
click at [159, 203] on li "No Products Tagged Select" at bounding box center [156, 144] width 61 height 132
click at [0, 0] on input "No Products Tagged Select" at bounding box center [0, 0] width 0 height 0
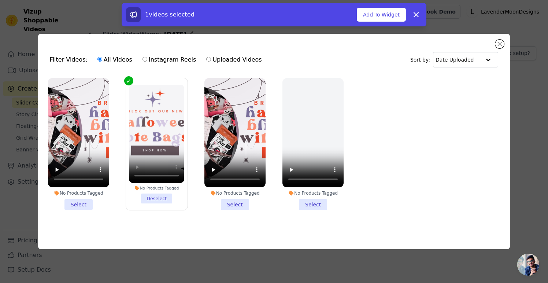
click at [83, 203] on li "No Products Tagged Select" at bounding box center [78, 144] width 61 height 132
click at [0, 0] on input "No Products Tagged Select" at bounding box center [0, 0] width 0 height 0
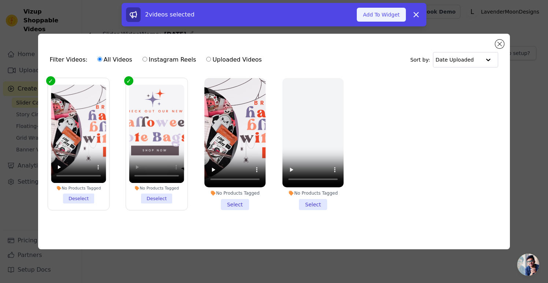
click at [375, 15] on button "Add To Widget" at bounding box center [381, 15] width 49 height 14
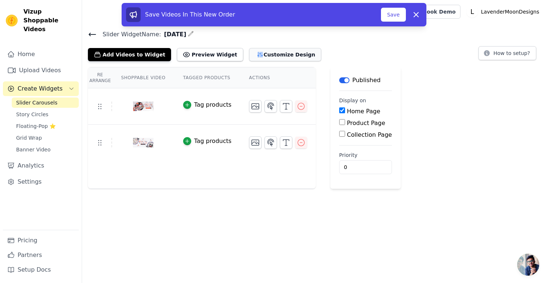
click at [275, 54] on button "Customize Design" at bounding box center [285, 54] width 72 height 13
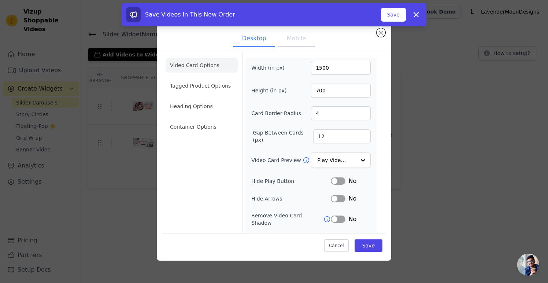
click at [295, 39] on button "Mobile" at bounding box center [296, 39] width 37 height 16
click at [369, 243] on button "Save" at bounding box center [368, 245] width 28 height 12
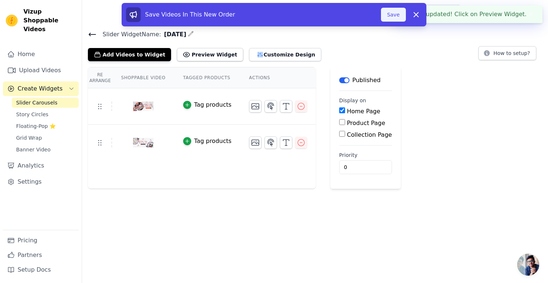
click at [394, 14] on button "Save" at bounding box center [393, 15] width 25 height 14
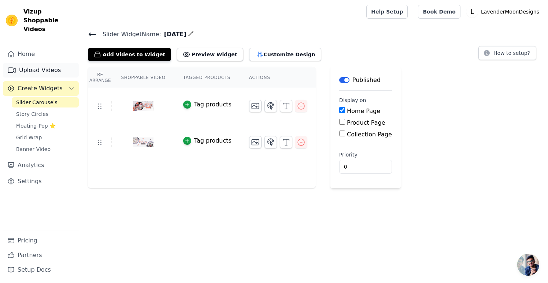
click at [48, 63] on link "Upload Videos" at bounding box center [41, 70] width 76 height 15
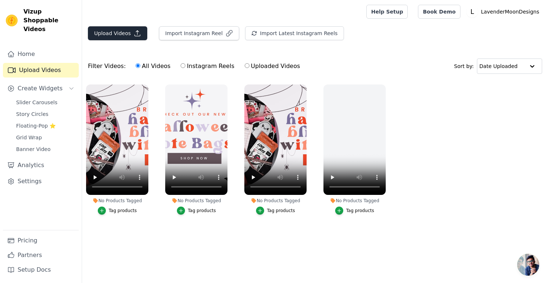
click at [123, 32] on button "Upload Videos" at bounding box center [117, 33] width 59 height 14
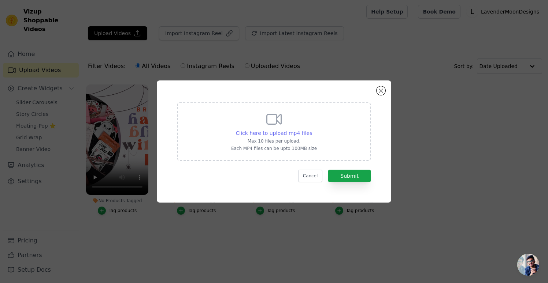
click at [288, 132] on span "Click here to upload mp4 files" at bounding box center [274, 133] width 77 height 6
click at [312, 130] on input "Click here to upload mp4 files Max 10 files per upload. Each MP4 files can be u…" at bounding box center [312, 129] width 0 height 0
type input "C:\fakepath\Copy of Peachy Pink Banners-5.mp4"
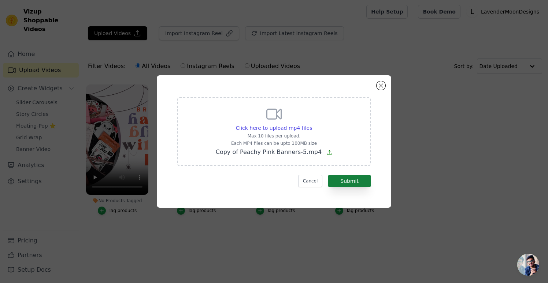
click at [355, 186] on button "Submit" at bounding box center [349, 181] width 42 height 12
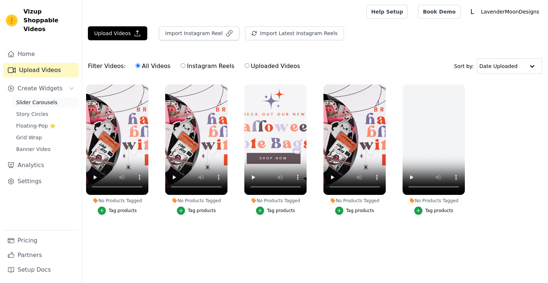
click at [42, 99] on span "Slider Carousels" at bounding box center [36, 102] width 41 height 7
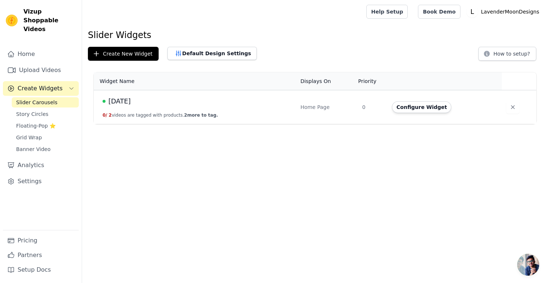
click at [128, 103] on span "[DATE]" at bounding box center [119, 101] width 22 height 10
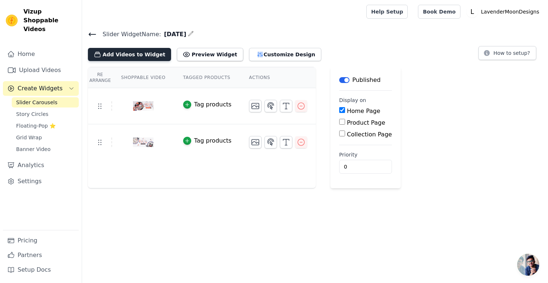
click at [140, 51] on button "Add Videos to Widget" at bounding box center [129, 54] width 83 height 13
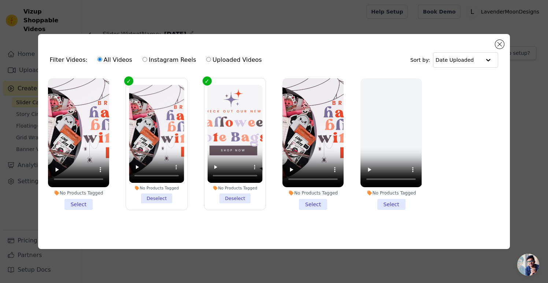
click at [82, 202] on li "No Products Tagged Select" at bounding box center [78, 144] width 61 height 132
click at [0, 0] on input "No Products Tagged Select" at bounding box center [0, 0] width 0 height 0
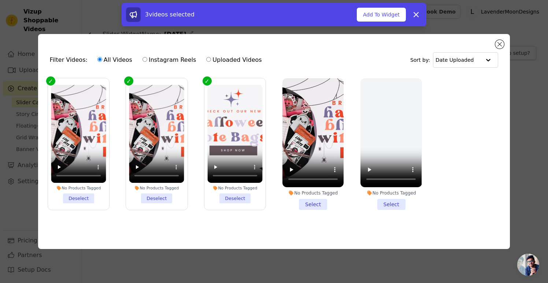
click at [161, 195] on li "No Products Tagged Deselect" at bounding box center [156, 144] width 55 height 119
click at [0, 0] on input "No Products Tagged Deselect" at bounding box center [0, 0] width 0 height 0
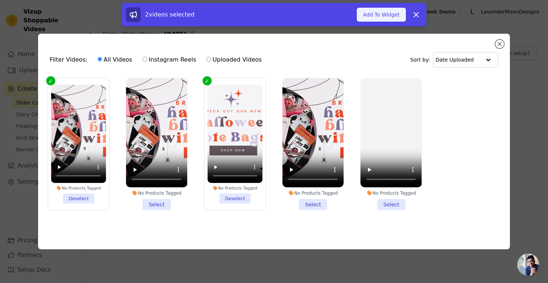
click at [382, 15] on button "Add To Widget" at bounding box center [381, 15] width 49 height 14
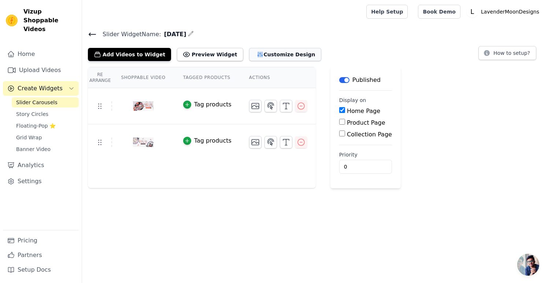
click at [280, 52] on button "Customize Design" at bounding box center [285, 54] width 72 height 13
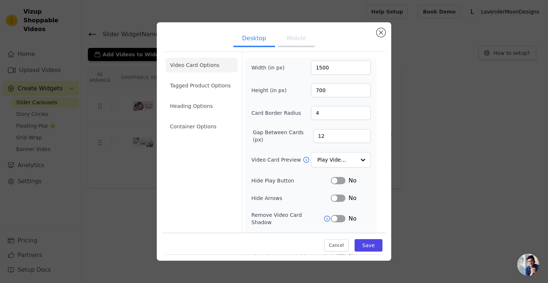
click at [298, 41] on button "Mobile" at bounding box center [296, 39] width 37 height 16
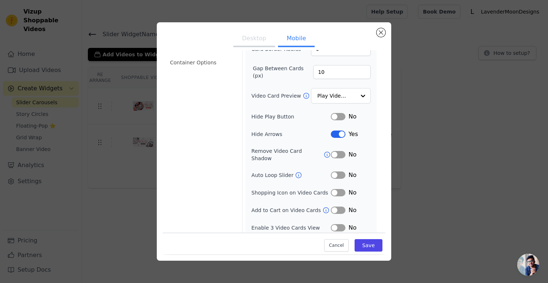
scroll to position [64, 0]
click at [336, 154] on button "Label" at bounding box center [338, 155] width 15 height 7
click at [253, 38] on button "Desktop" at bounding box center [254, 39] width 42 height 16
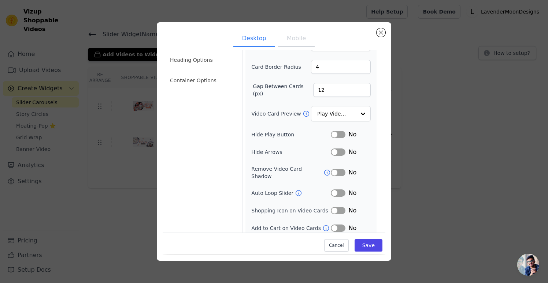
click at [338, 172] on button "Label" at bounding box center [338, 172] width 15 height 7
click at [369, 246] on button "Save" at bounding box center [368, 246] width 28 height 12
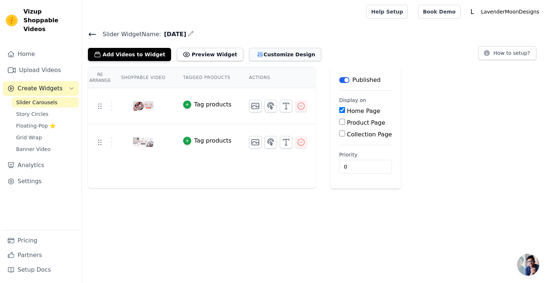
click at [273, 51] on button "Customize Design" at bounding box center [285, 54] width 72 height 13
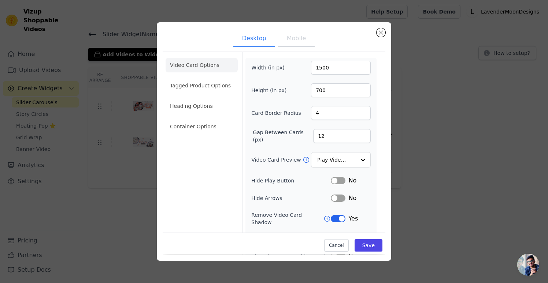
click at [301, 38] on button "Mobile" at bounding box center [296, 39] width 37 height 16
click at [183, 108] on li "Heading Options" at bounding box center [201, 106] width 72 height 15
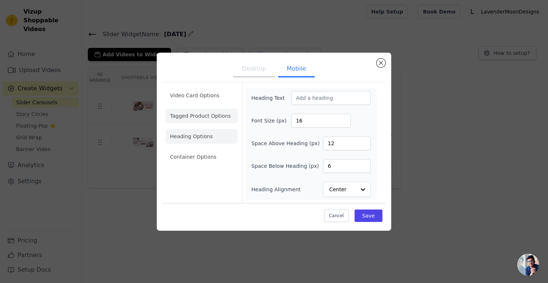
click at [205, 150] on li "Tagged Product Options" at bounding box center [201, 157] width 72 height 15
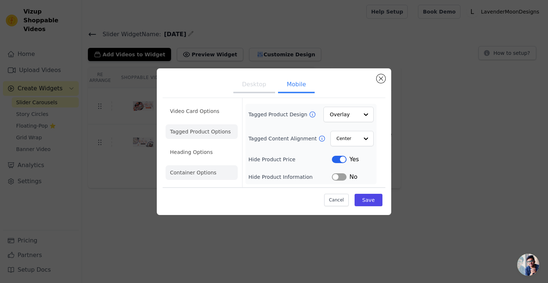
click at [205, 176] on li "Container Options" at bounding box center [201, 172] width 72 height 15
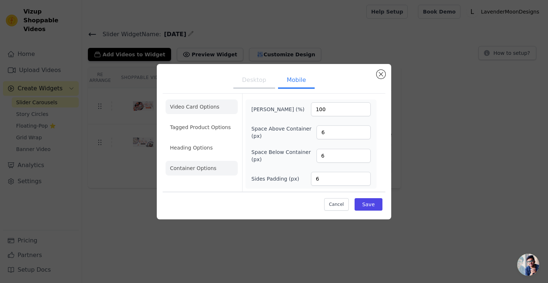
click at [201, 120] on li "Video Card Options" at bounding box center [201, 127] width 72 height 15
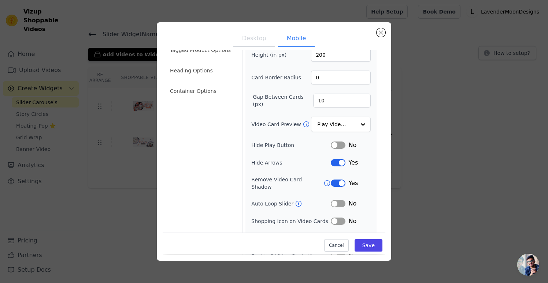
scroll to position [43, 0]
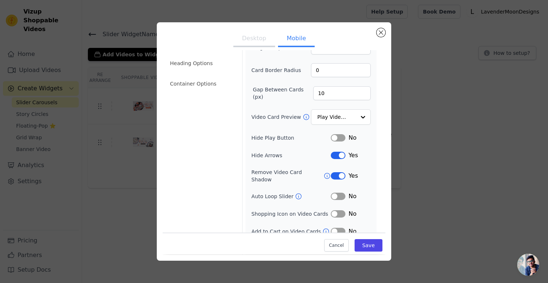
click at [335, 153] on button "Label" at bounding box center [338, 155] width 15 height 7
click at [374, 246] on button "Save" at bounding box center [368, 246] width 28 height 12
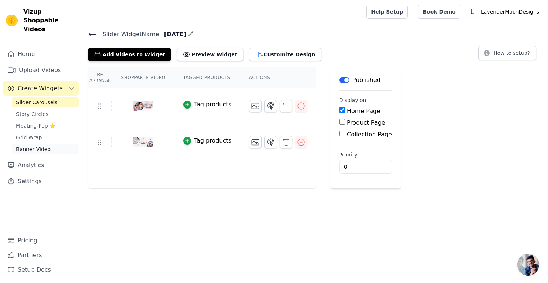
click at [26, 146] on span "Banner Video" at bounding box center [33, 149] width 34 height 7
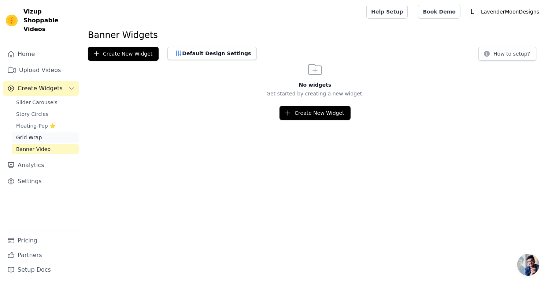
click at [27, 134] on span "Grid Wrap" at bounding box center [29, 137] width 26 height 7
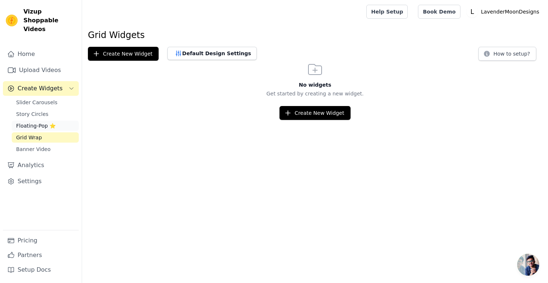
click at [27, 122] on span "Floating-Pop ⭐" at bounding box center [36, 125] width 40 height 7
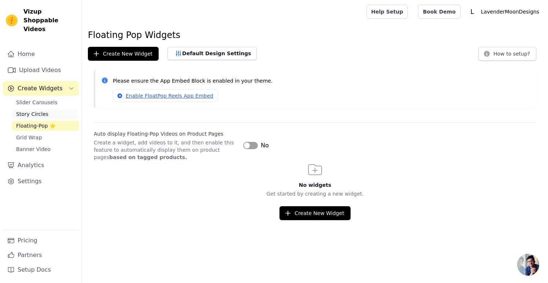
click at [29, 111] on span "Story Circles" at bounding box center [32, 114] width 32 height 7
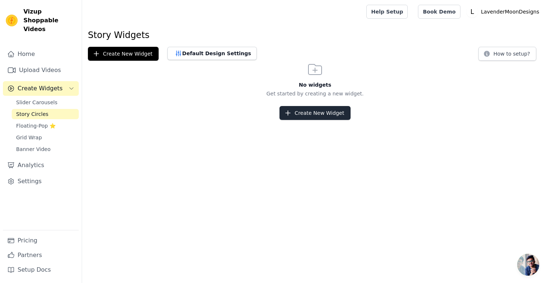
click at [308, 119] on button "Create New Widget" at bounding box center [314, 113] width 71 height 14
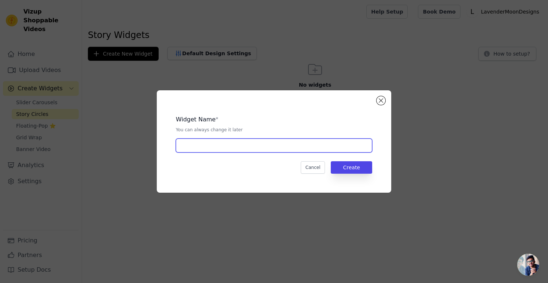
click at [273, 140] on input "text" at bounding box center [274, 146] width 196 height 14
type input "[DATE]"
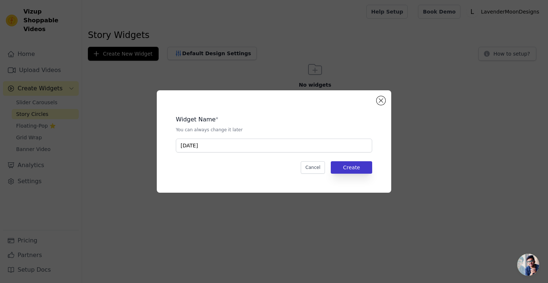
click at [360, 172] on button "Create" at bounding box center [351, 167] width 41 height 12
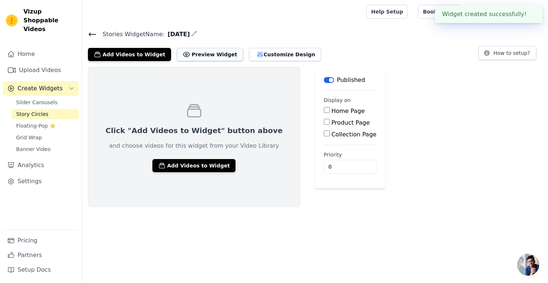
click at [211, 52] on button "Preview Widget" at bounding box center [210, 54] width 66 height 13
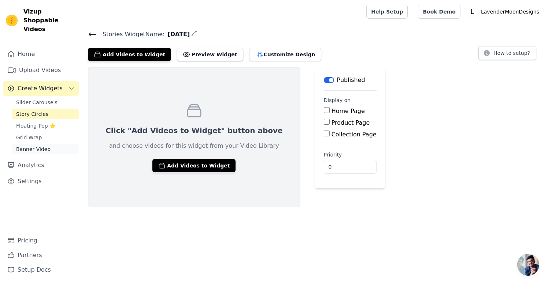
click at [41, 146] on span "Banner Video" at bounding box center [33, 149] width 34 height 7
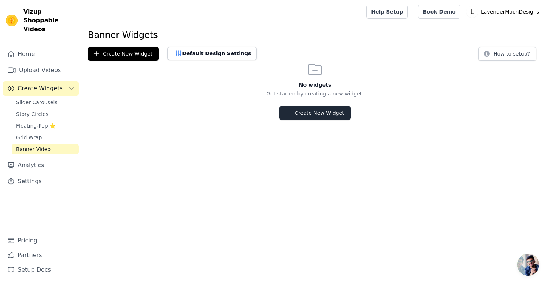
click at [298, 115] on button "Create New Widget" at bounding box center [314, 113] width 71 height 14
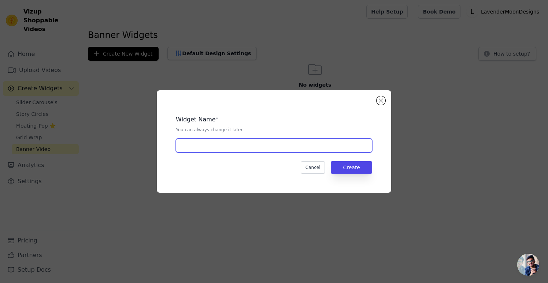
click at [240, 149] on input "text" at bounding box center [274, 146] width 196 height 14
type input "[DATE]"
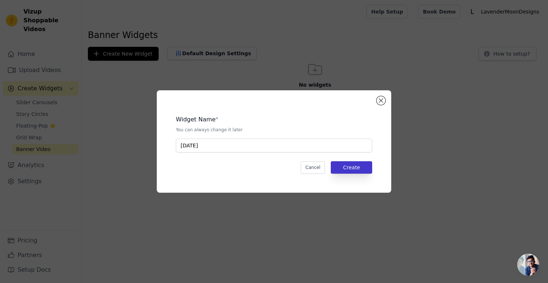
click at [361, 171] on button "Create" at bounding box center [351, 167] width 41 height 12
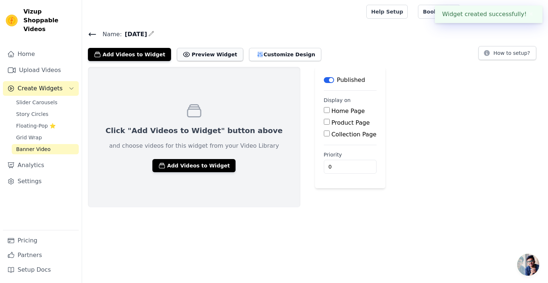
click at [206, 56] on button "Preview Widget" at bounding box center [210, 54] width 66 height 13
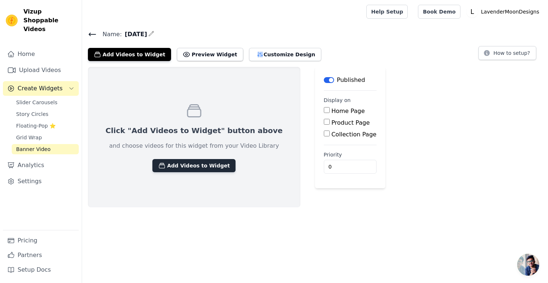
click at [177, 166] on button "Add Videos to Widget" at bounding box center [193, 165] width 83 height 13
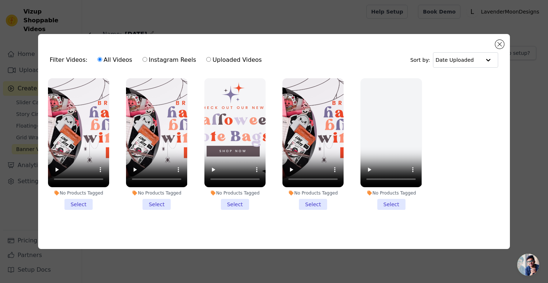
click at [79, 205] on li "No Products Tagged Select" at bounding box center [78, 144] width 61 height 132
click at [0, 0] on input "No Products Tagged Select" at bounding box center [0, 0] width 0 height 0
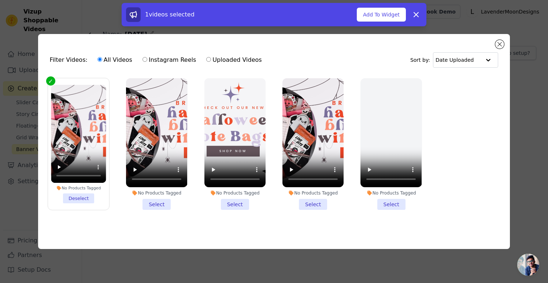
click at [236, 202] on li "No Products Tagged Select" at bounding box center [234, 144] width 61 height 132
click at [0, 0] on input "No Products Tagged Select" at bounding box center [0, 0] width 0 height 0
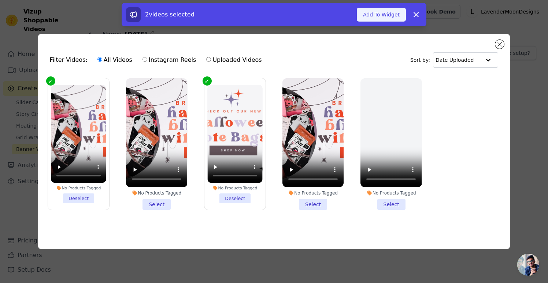
click at [391, 13] on button "Add To Widget" at bounding box center [381, 15] width 49 height 14
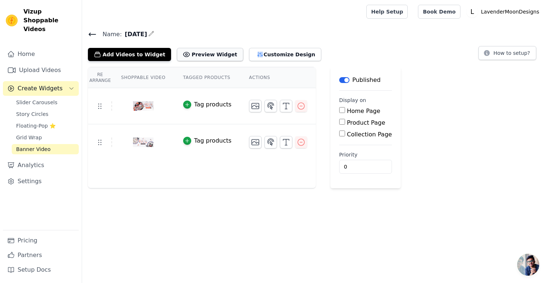
click at [197, 55] on button "Preview Widget" at bounding box center [210, 54] width 66 height 13
click at [258, 53] on button "Customize Design" at bounding box center [285, 54] width 72 height 13
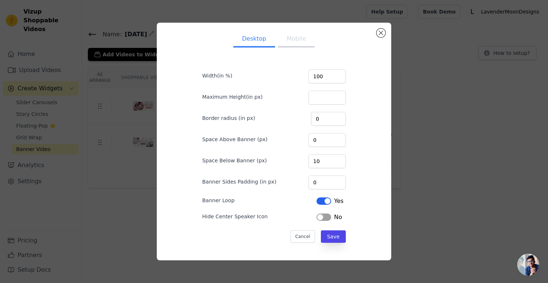
click at [327, 215] on button "Label" at bounding box center [323, 217] width 15 height 7
click at [336, 235] on button "Save" at bounding box center [333, 237] width 25 height 12
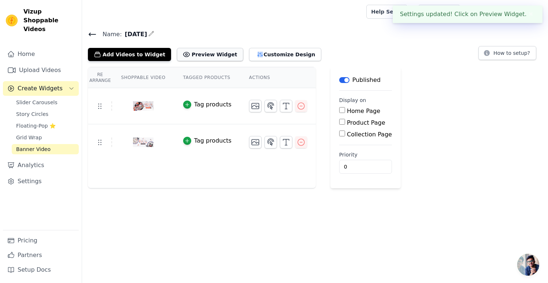
click at [213, 51] on button "Preview Widget" at bounding box center [210, 54] width 66 height 13
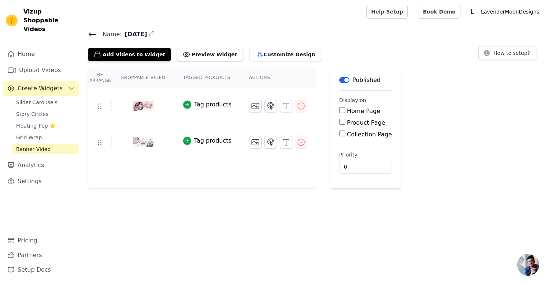
click at [341, 109] on input "Home Page" at bounding box center [342, 110] width 6 height 6
checkbox input "true"
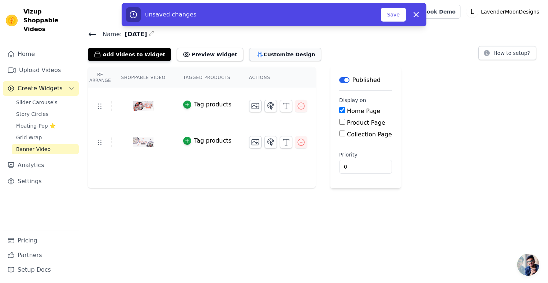
click at [282, 52] on button "Customize Design" at bounding box center [285, 54] width 72 height 13
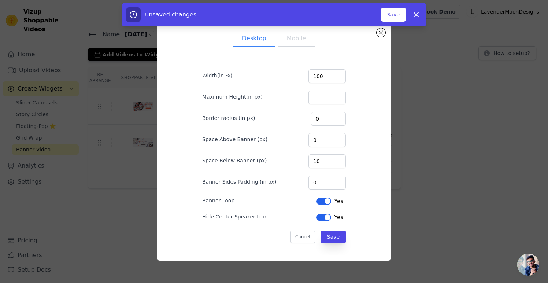
click at [286, 44] on button "Mobile" at bounding box center [296, 39] width 37 height 16
click at [337, 235] on button "Save" at bounding box center [333, 236] width 25 height 12
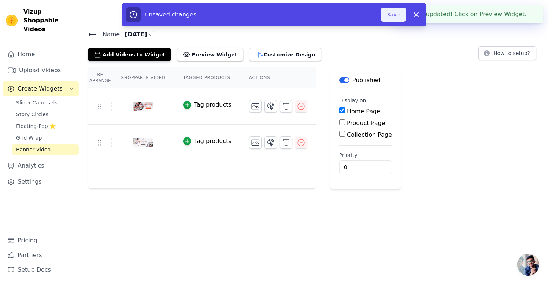
click at [396, 14] on button "Save" at bounding box center [393, 15] width 25 height 14
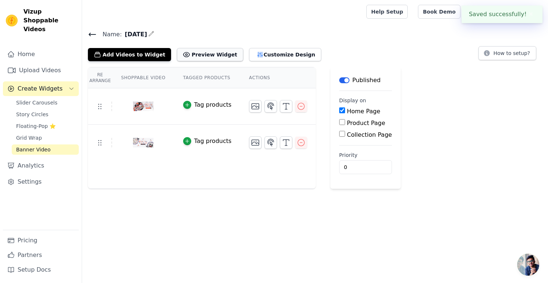
click at [201, 53] on button "Preview Widget" at bounding box center [210, 54] width 66 height 13
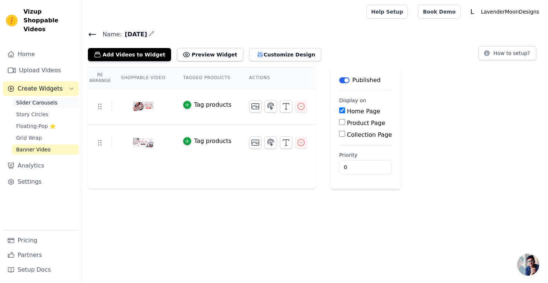
click at [38, 99] on span "Slider Carousels" at bounding box center [36, 102] width 41 height 7
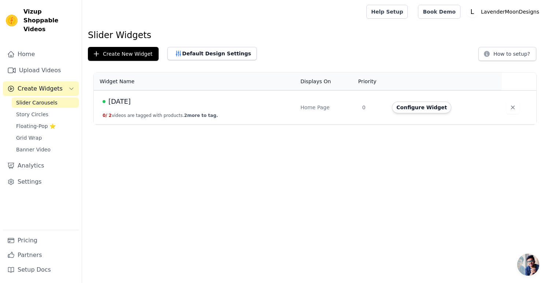
click at [130, 103] on span "[DATE]" at bounding box center [119, 101] width 22 height 10
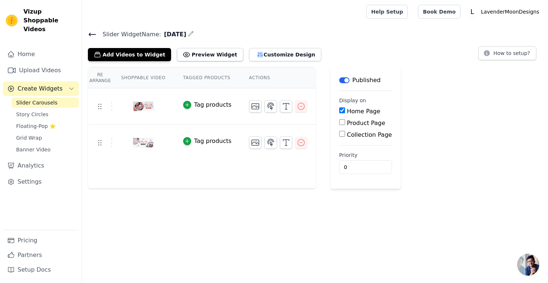
click at [343, 79] on button "Label" at bounding box center [344, 80] width 10 height 6
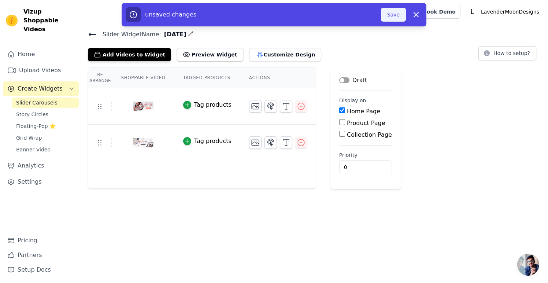
click at [396, 12] on button "Save" at bounding box center [393, 15] width 25 height 14
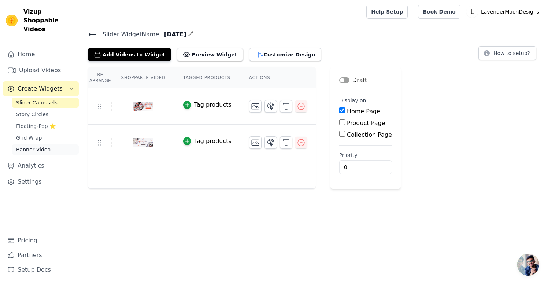
click at [37, 146] on span "Banner Video" at bounding box center [33, 149] width 34 height 7
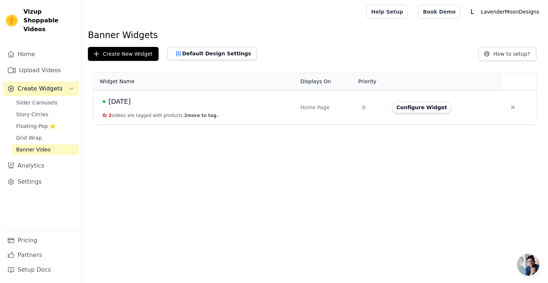
click at [120, 100] on span "[DATE]" at bounding box center [119, 101] width 22 height 10
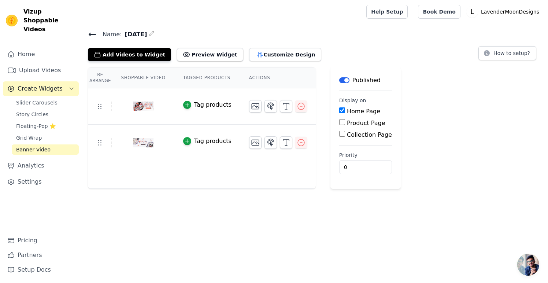
click at [339, 77] on div "Published" at bounding box center [359, 80] width 41 height 9
click at [339, 78] on button "Label" at bounding box center [344, 80] width 10 height 6
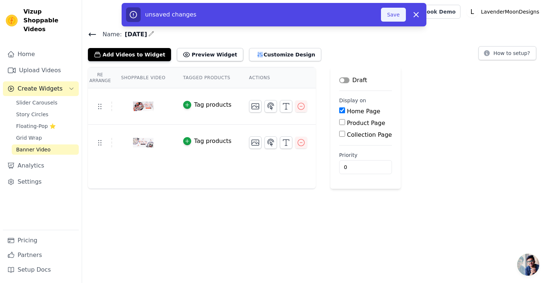
click at [397, 15] on button "Save" at bounding box center [393, 15] width 25 height 14
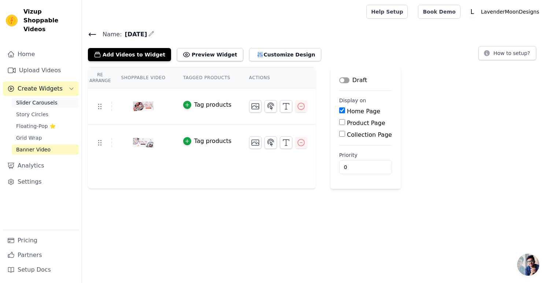
click at [39, 99] on span "Slider Carousels" at bounding box center [36, 102] width 41 height 7
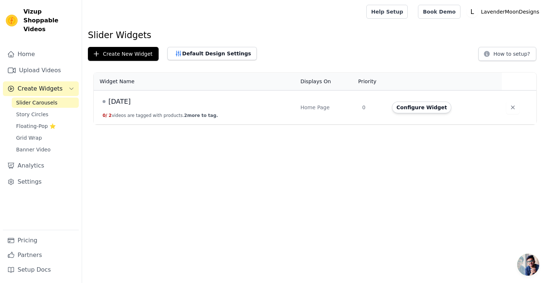
click at [140, 103] on div "[DATE]" at bounding box center [197, 101] width 189 height 10
click at [124, 99] on span "[DATE]" at bounding box center [119, 101] width 22 height 10
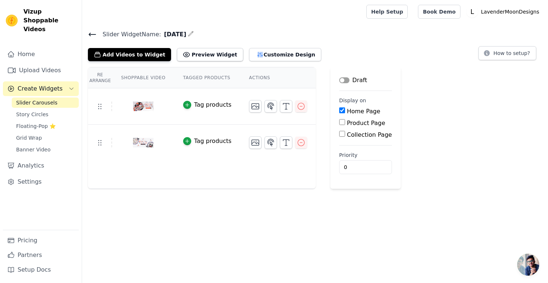
click at [344, 80] on button "Label" at bounding box center [344, 80] width 10 height 6
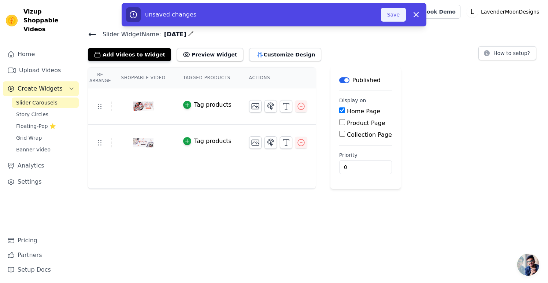
click at [397, 13] on button "Save" at bounding box center [393, 15] width 25 height 14
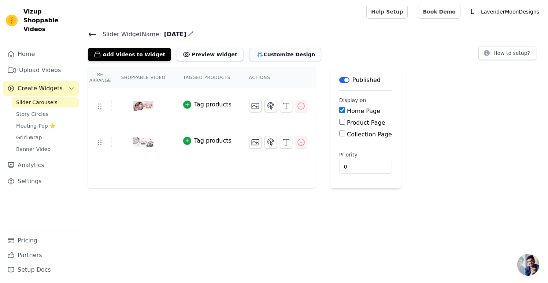
click at [288, 60] on button "Customize Design" at bounding box center [285, 54] width 72 height 13
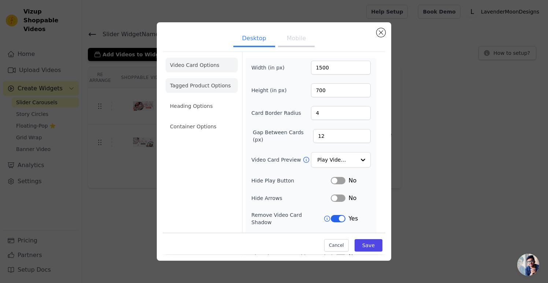
click at [192, 119] on li "Tagged Product Options" at bounding box center [201, 126] width 72 height 15
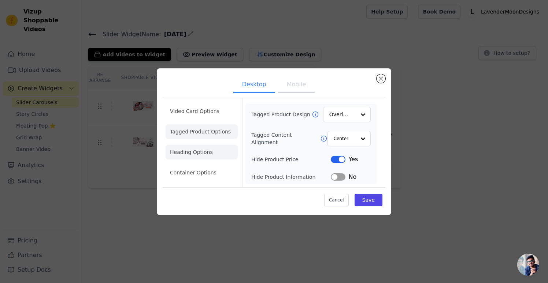
click at [197, 152] on li "Heading Options" at bounding box center [201, 152] width 72 height 15
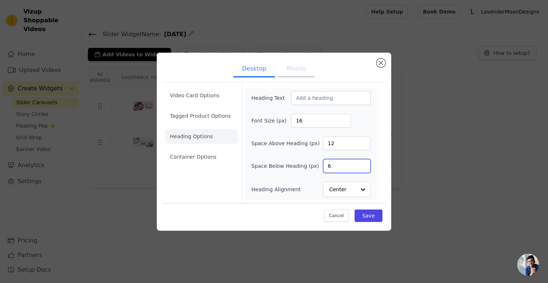
click at [356, 167] on input "6" at bounding box center [347, 166] width 48 height 14
type input "0"
click at [375, 214] on button "Save" at bounding box center [368, 216] width 28 height 12
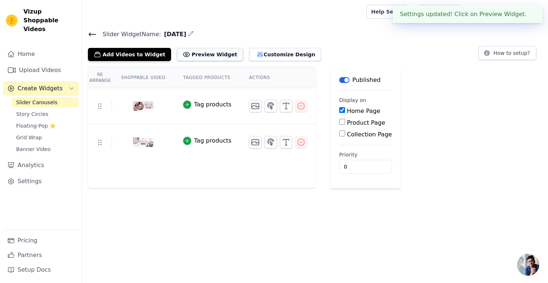
click at [197, 56] on button "Preview Widget" at bounding box center [210, 54] width 66 height 13
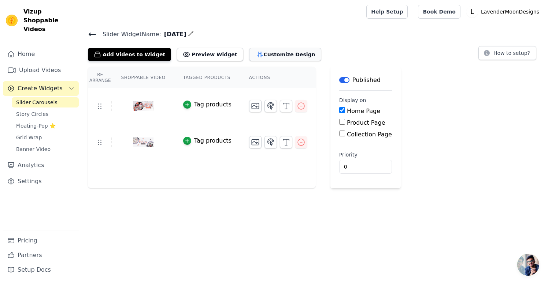
click at [262, 53] on button "Customize Design" at bounding box center [285, 54] width 72 height 13
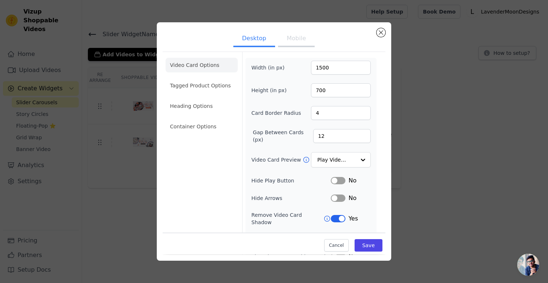
click at [301, 35] on button "Mobile" at bounding box center [296, 39] width 37 height 16
click at [203, 119] on li "Tagged Product Options" at bounding box center [201, 126] width 72 height 15
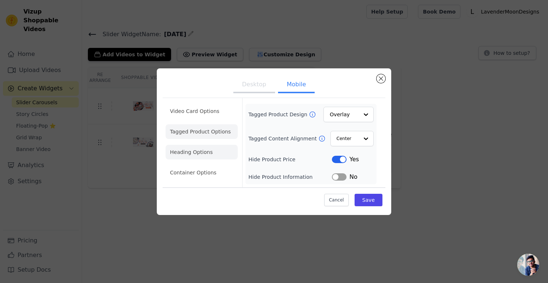
click at [187, 151] on li "Heading Options" at bounding box center [201, 152] width 72 height 15
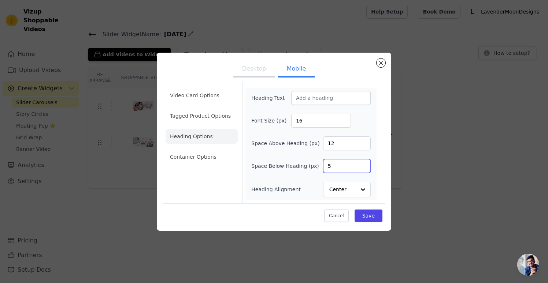
click at [360, 168] on input "5" at bounding box center [347, 166] width 48 height 14
click at [354, 167] on input "5" at bounding box center [347, 166] width 48 height 14
type input "0"
click at [372, 211] on button "Save" at bounding box center [368, 216] width 28 height 12
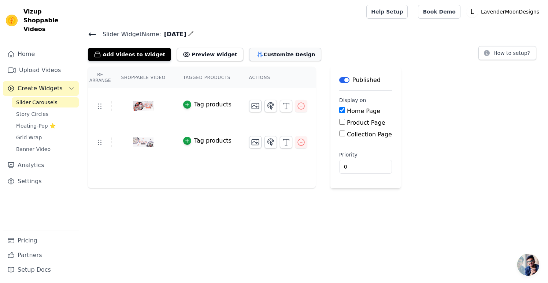
click at [275, 55] on button "Customize Design" at bounding box center [285, 54] width 72 height 13
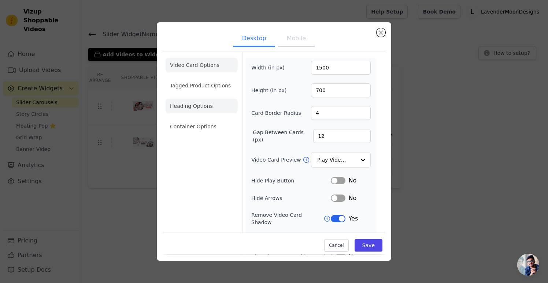
click at [198, 109] on li "Heading Options" at bounding box center [201, 106] width 72 height 15
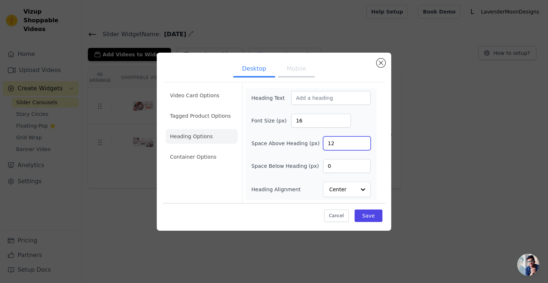
click at [344, 145] on input "12" at bounding box center [347, 144] width 48 height 14
type input "0"
click at [367, 216] on button "Save" at bounding box center [368, 216] width 28 height 12
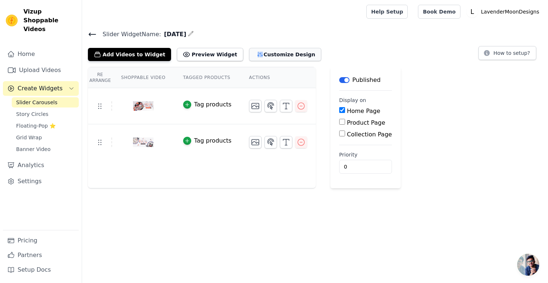
click at [261, 51] on button "Customize Design" at bounding box center [285, 54] width 72 height 13
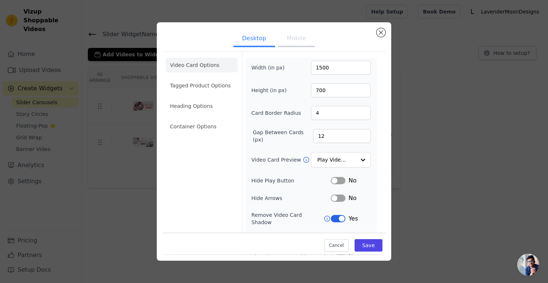
click at [292, 42] on button "Mobile" at bounding box center [296, 39] width 37 height 16
click at [190, 103] on li "Heading Options" at bounding box center [201, 106] width 72 height 15
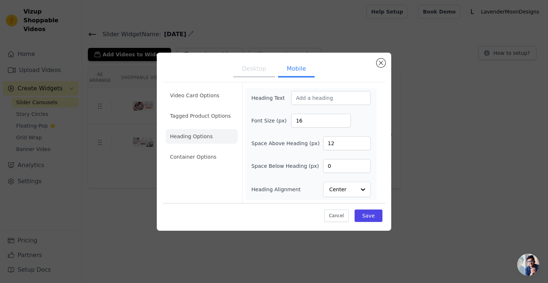
click at [256, 68] on button "Desktop" at bounding box center [254, 70] width 42 height 16
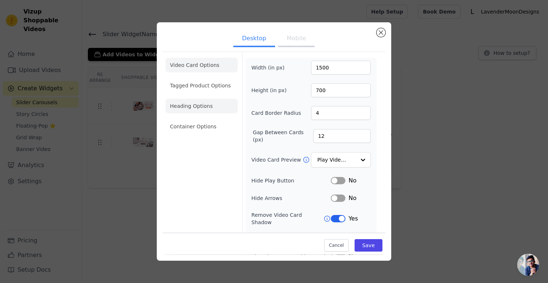
click at [198, 113] on li "Heading Options" at bounding box center [201, 106] width 72 height 15
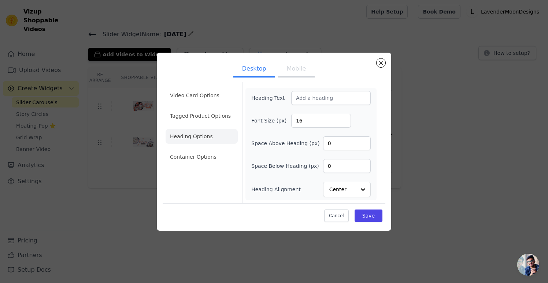
click at [299, 66] on button "Mobile" at bounding box center [296, 70] width 37 height 16
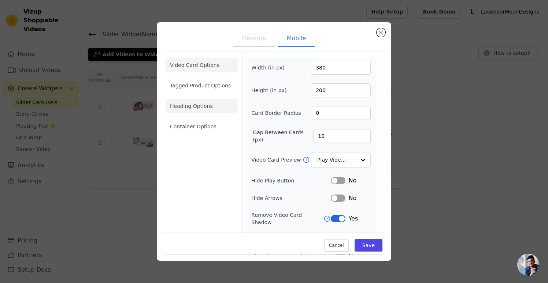
click at [203, 109] on li "Heading Options" at bounding box center [201, 106] width 72 height 15
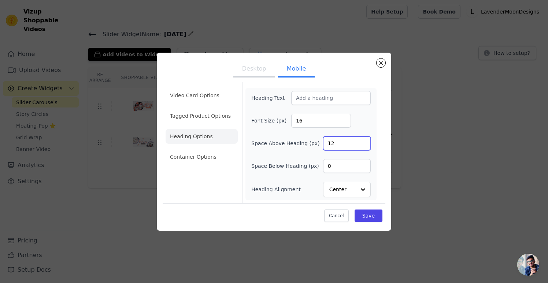
click at [344, 144] on input "12" at bounding box center [347, 144] width 48 height 14
type input "0"
click at [365, 211] on button "Save" at bounding box center [368, 216] width 28 height 12
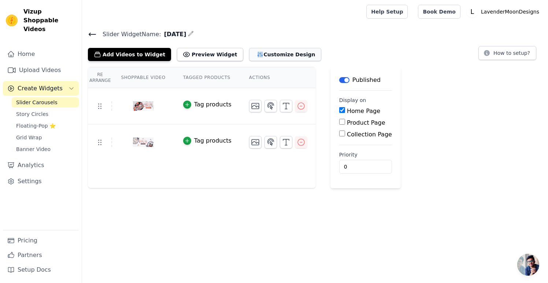
click at [271, 53] on button "Customize Design" at bounding box center [285, 54] width 72 height 13
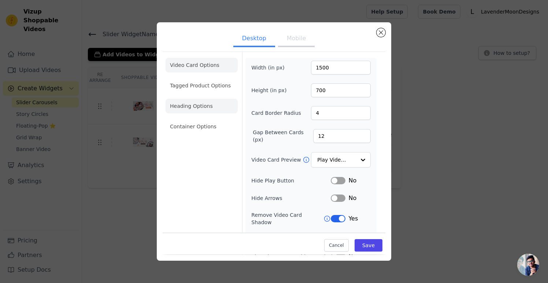
click at [204, 112] on li "Heading Options" at bounding box center [201, 106] width 72 height 15
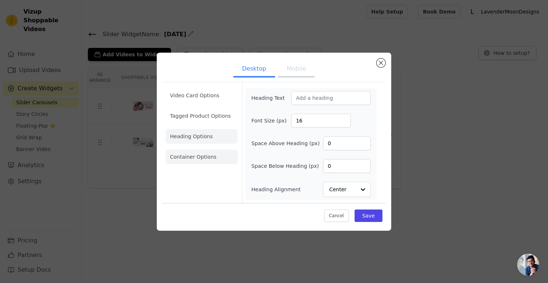
click at [207, 152] on li "Container Options" at bounding box center [201, 157] width 72 height 15
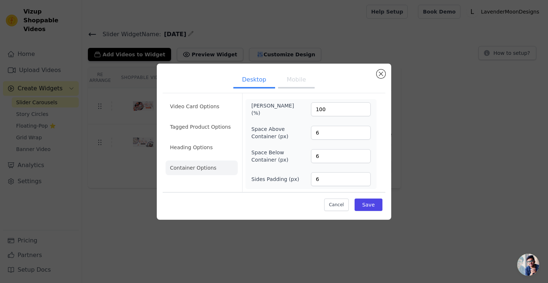
click at [303, 81] on button "Mobile" at bounding box center [296, 80] width 37 height 16
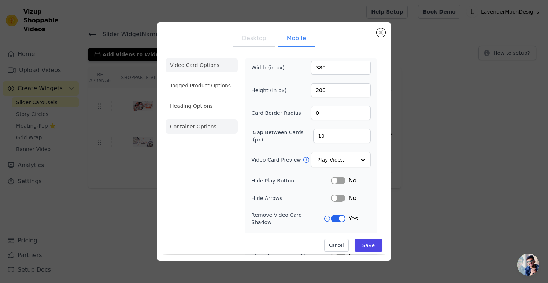
click at [217, 128] on li "Container Options" at bounding box center [201, 126] width 72 height 15
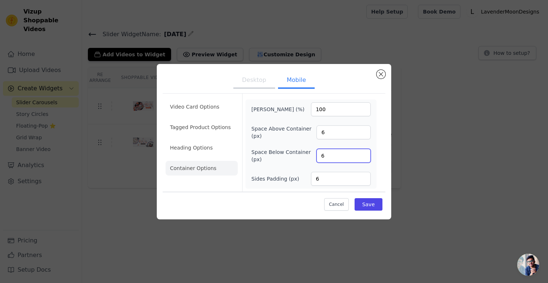
click at [343, 155] on input "6" at bounding box center [343, 156] width 54 height 14
type input "0"
click at [366, 201] on button "Save" at bounding box center [368, 204] width 28 height 12
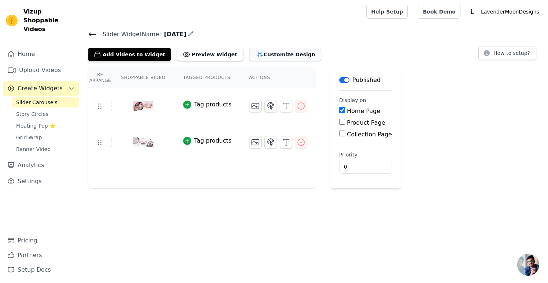
click at [258, 54] on button "Customize Design" at bounding box center [285, 54] width 72 height 13
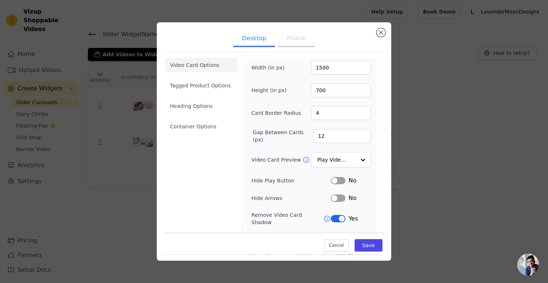
click at [304, 38] on button "Mobile" at bounding box center [296, 39] width 37 height 16
click at [207, 124] on li "Container Options" at bounding box center [201, 126] width 72 height 15
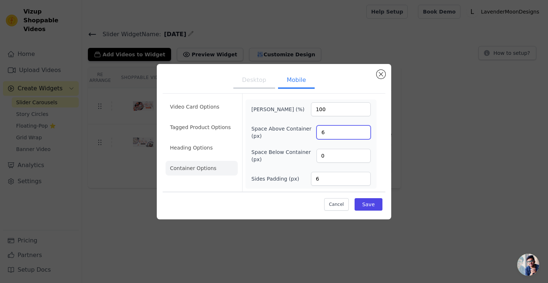
click at [331, 135] on input "6" at bounding box center [343, 133] width 54 height 14
type input "0"
click at [370, 206] on button "Save" at bounding box center [368, 204] width 28 height 12
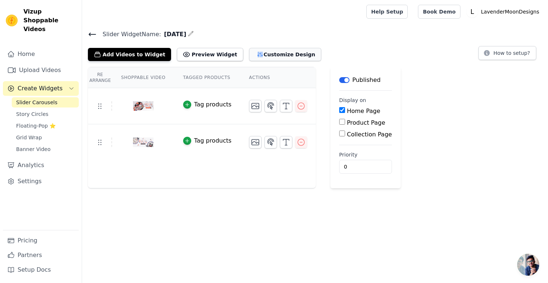
click at [254, 52] on button "Customize Design" at bounding box center [285, 54] width 72 height 13
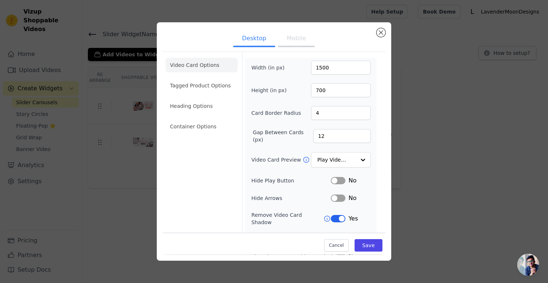
click at [298, 39] on button "Mobile" at bounding box center [296, 39] width 37 height 16
click at [204, 124] on li "Container Options" at bounding box center [201, 126] width 72 height 15
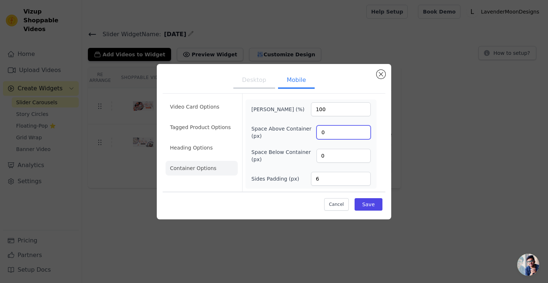
click at [333, 132] on input "0" at bounding box center [343, 133] width 54 height 14
type input "6"
click at [370, 205] on button "Save" at bounding box center [368, 204] width 28 height 12
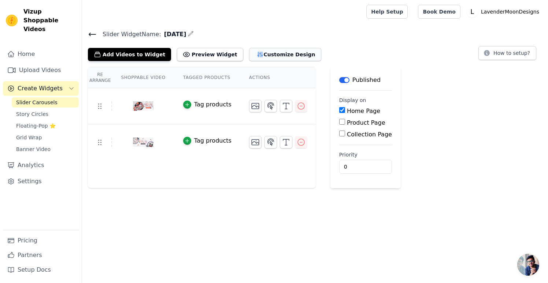
click at [278, 52] on button "Customize Design" at bounding box center [285, 54] width 72 height 13
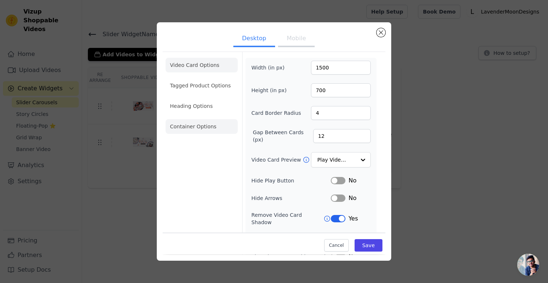
click at [202, 130] on li "Container Options" at bounding box center [201, 126] width 72 height 15
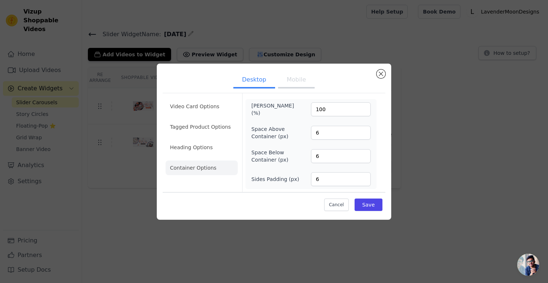
click at [296, 76] on button "Mobile" at bounding box center [296, 80] width 37 height 16
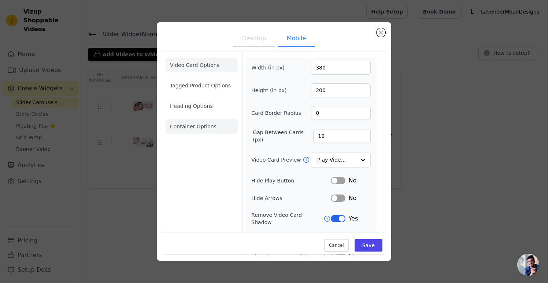
click at [191, 127] on li "Container Options" at bounding box center [201, 126] width 72 height 15
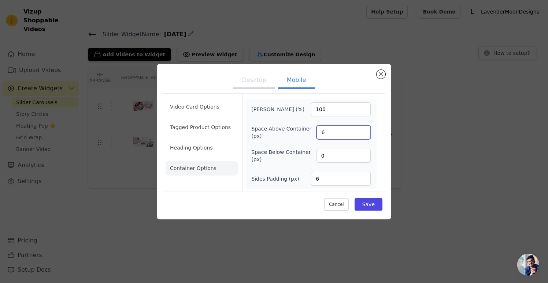
click at [350, 136] on input "6" at bounding box center [343, 133] width 54 height 14
type input "7"
click at [364, 204] on button "Save" at bounding box center [368, 204] width 28 height 12
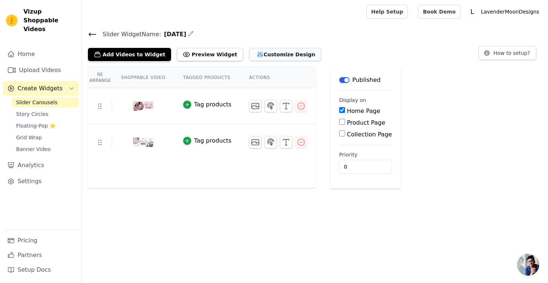
click at [259, 56] on button "Customize Design" at bounding box center [285, 54] width 72 height 13
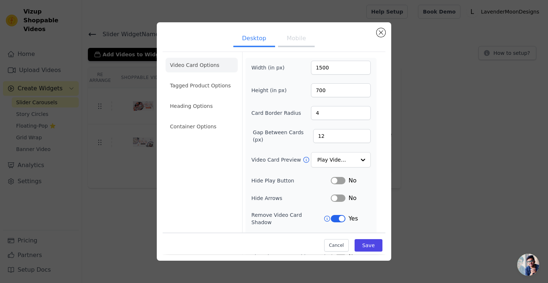
click at [306, 41] on button "Mobile" at bounding box center [296, 39] width 37 height 16
click at [198, 128] on li "Container Options" at bounding box center [201, 126] width 72 height 15
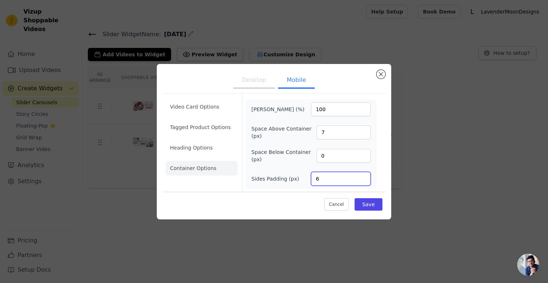
type input "5"
click at [363, 181] on input "5" at bounding box center [341, 179] width 60 height 14
click at [367, 205] on button "Save" at bounding box center [368, 204] width 28 height 12
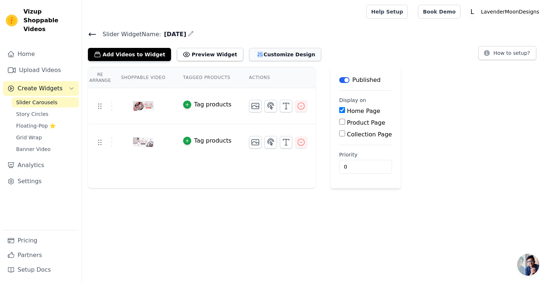
click at [256, 49] on button "Customize Design" at bounding box center [285, 54] width 72 height 13
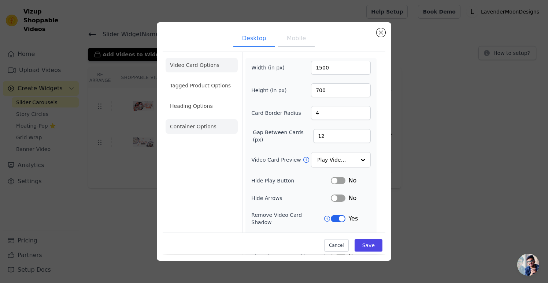
click at [206, 129] on li "Container Options" at bounding box center [201, 126] width 72 height 15
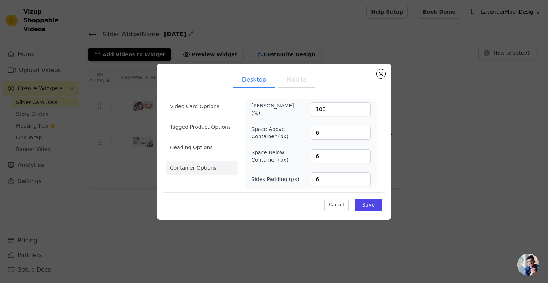
click at [303, 81] on button "Mobile" at bounding box center [296, 80] width 37 height 16
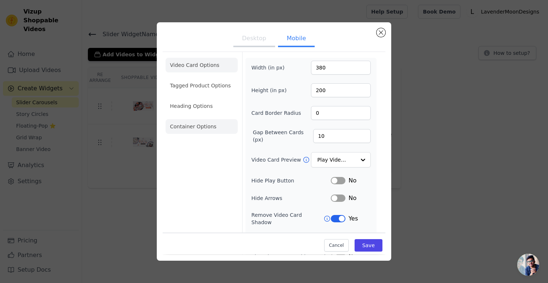
click at [204, 125] on li "Container Options" at bounding box center [201, 126] width 72 height 15
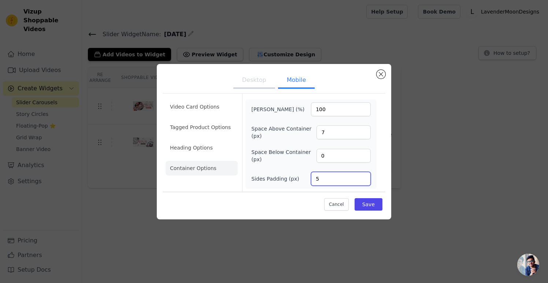
click at [340, 178] on input "5" at bounding box center [341, 179] width 60 height 14
type input "0"
click at [362, 206] on button "Save" at bounding box center [368, 204] width 28 height 12
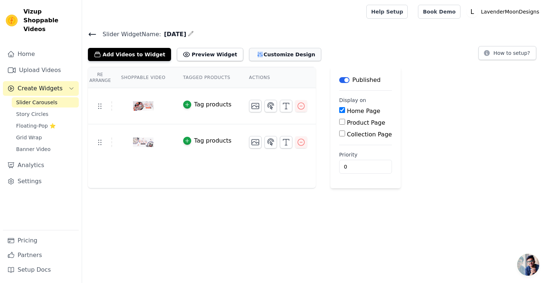
click at [273, 54] on button "Customize Design" at bounding box center [285, 54] width 72 height 13
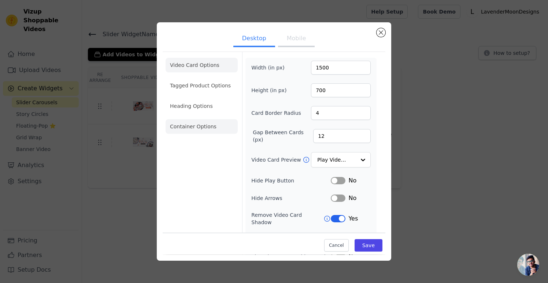
click at [202, 128] on li "Container Options" at bounding box center [201, 126] width 72 height 15
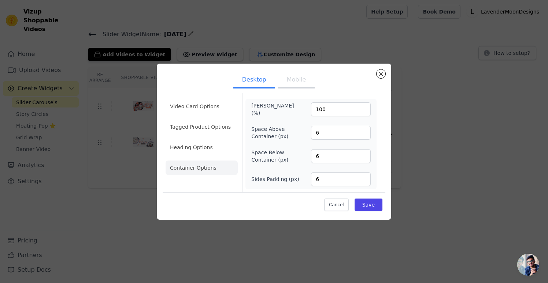
click at [294, 83] on button "Mobile" at bounding box center [296, 80] width 37 height 16
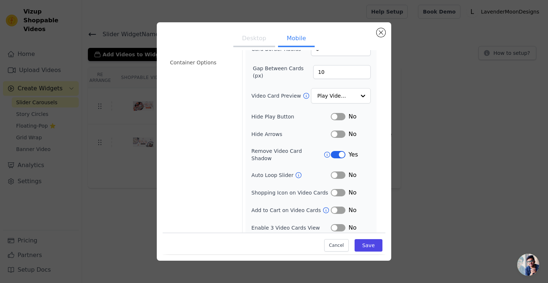
scroll to position [64, 0]
click at [197, 66] on li "Container Options" at bounding box center [201, 63] width 72 height 15
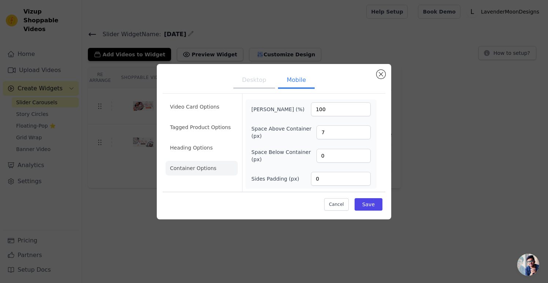
scroll to position [0, 0]
click at [343, 180] on input "0" at bounding box center [341, 179] width 60 height 14
type input "6"
click at [366, 203] on button "Save" at bounding box center [368, 204] width 28 height 12
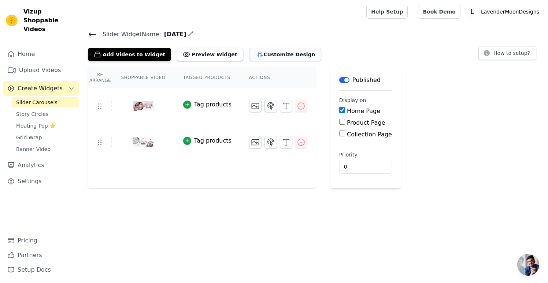
click at [256, 54] on icon "button" at bounding box center [259, 54] width 7 height 7
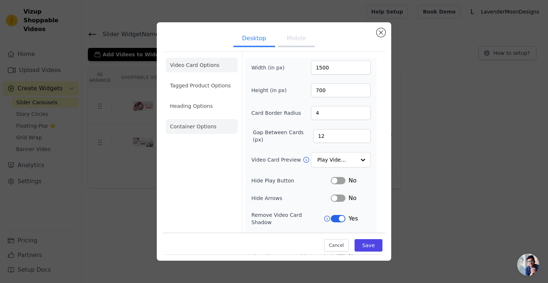
click at [204, 125] on li "Container Options" at bounding box center [201, 126] width 72 height 15
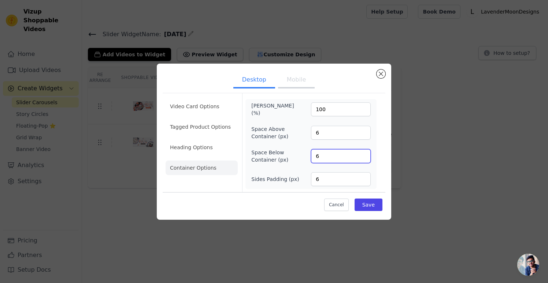
click at [333, 161] on input "6" at bounding box center [341, 156] width 60 height 14
type input "0"
click at [377, 205] on button "Save" at bounding box center [368, 205] width 28 height 12
